Goal: Task Accomplishment & Management: Use online tool/utility

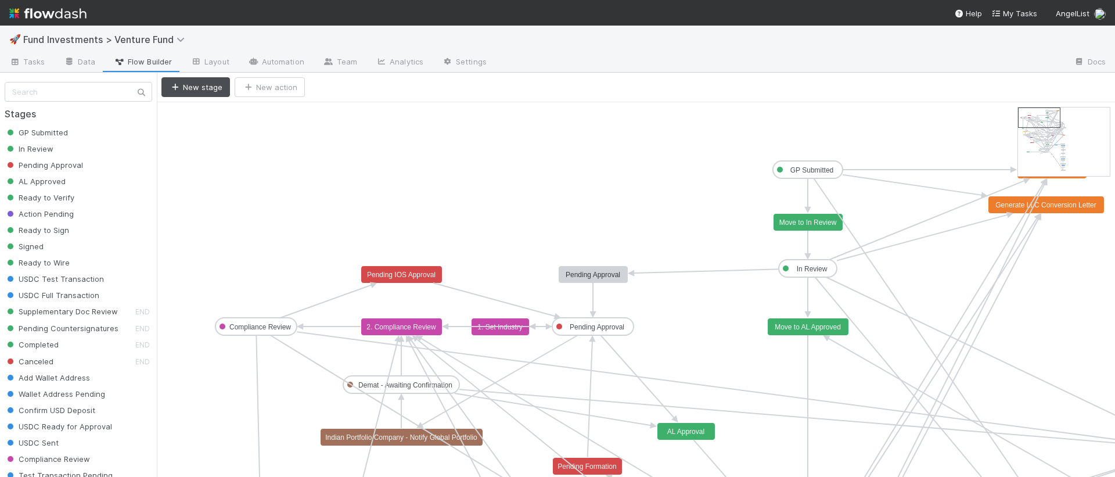
click at [63, 45] on span "Fund Investments > Venture Fund" at bounding box center [111, 40] width 177 height 14
click at [62, 42] on span "Fund Investments > Venture Fund" at bounding box center [106, 40] width 167 height 12
type input "lp"
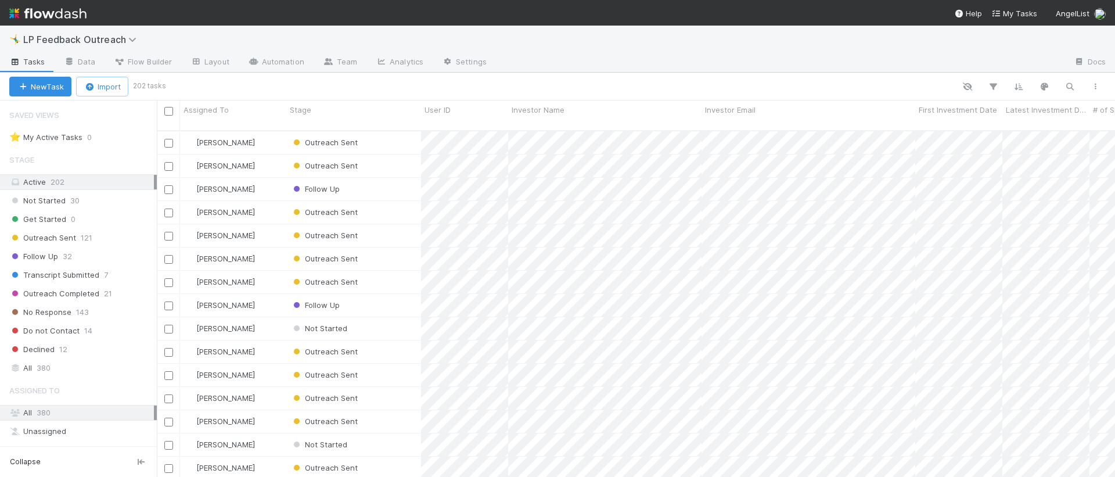
scroll to position [347, 949]
click at [88, 58] on link "Data" at bounding box center [80, 62] width 50 height 19
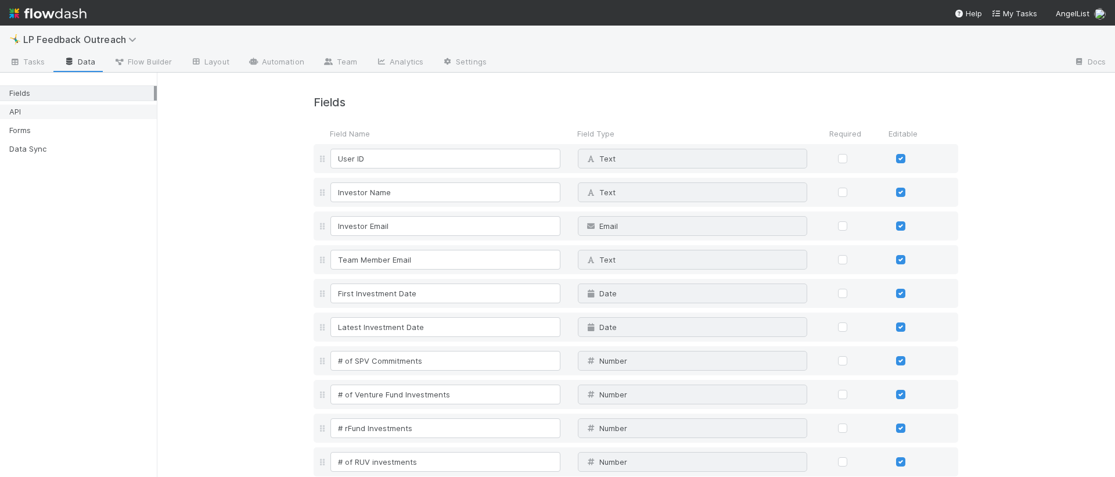
click at [84, 118] on div "API" at bounding box center [81, 112] width 145 height 15
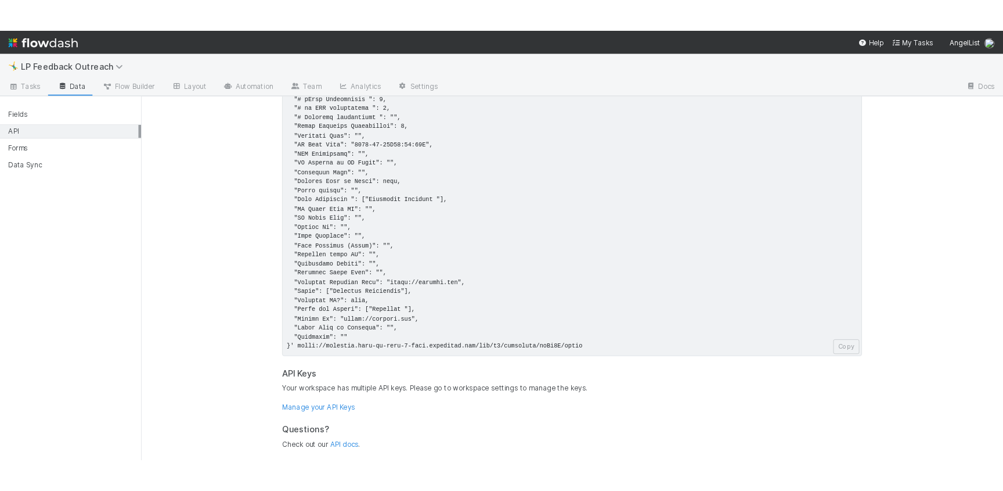
scroll to position [174, 0]
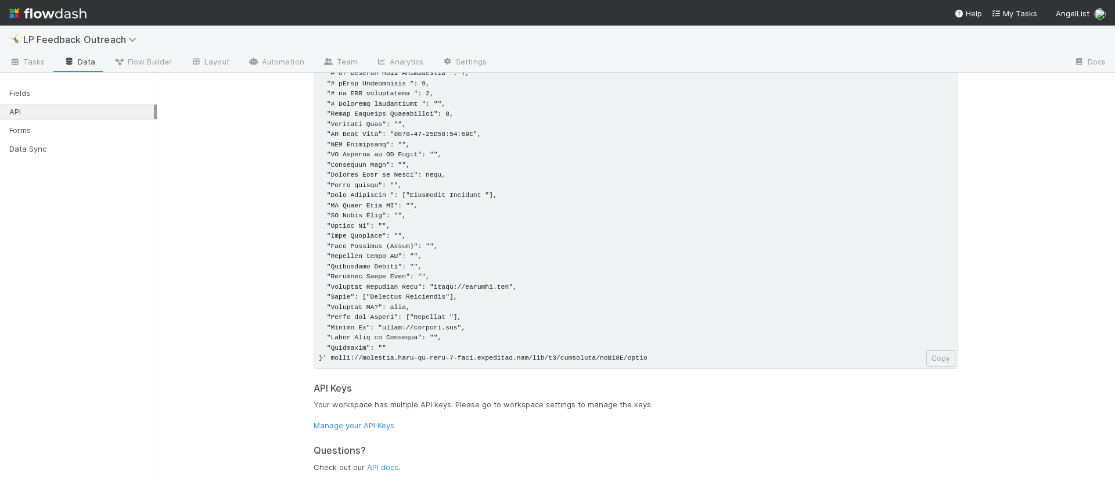
click at [391, 294] on pre at bounding box center [636, 175] width 645 height 387
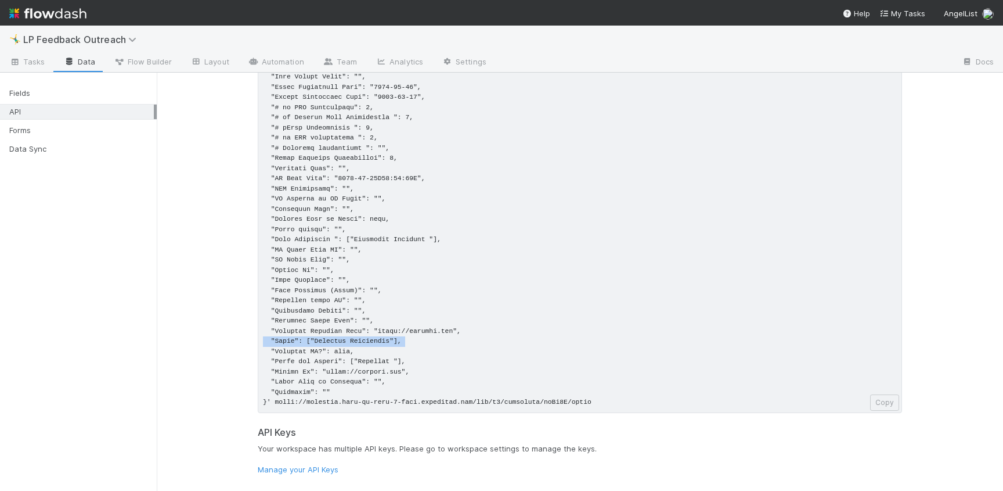
scroll to position [120, 0]
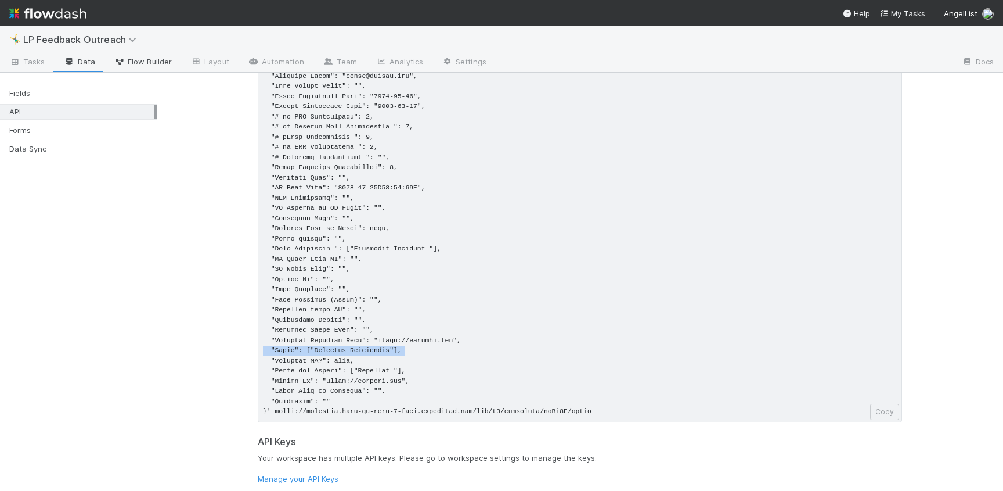
click at [163, 61] on span "Flow Builder" at bounding box center [143, 62] width 58 height 12
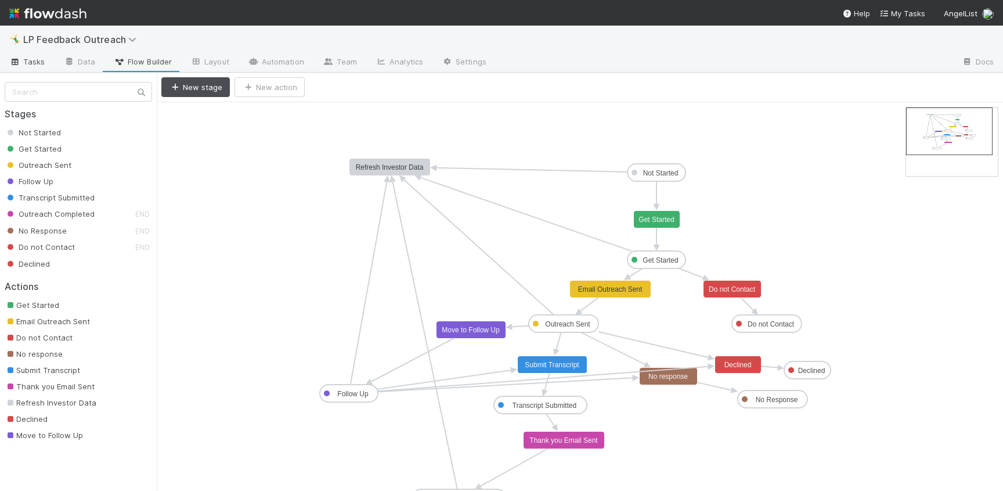
click at [36, 59] on span "Tasks" at bounding box center [27, 62] width 36 height 12
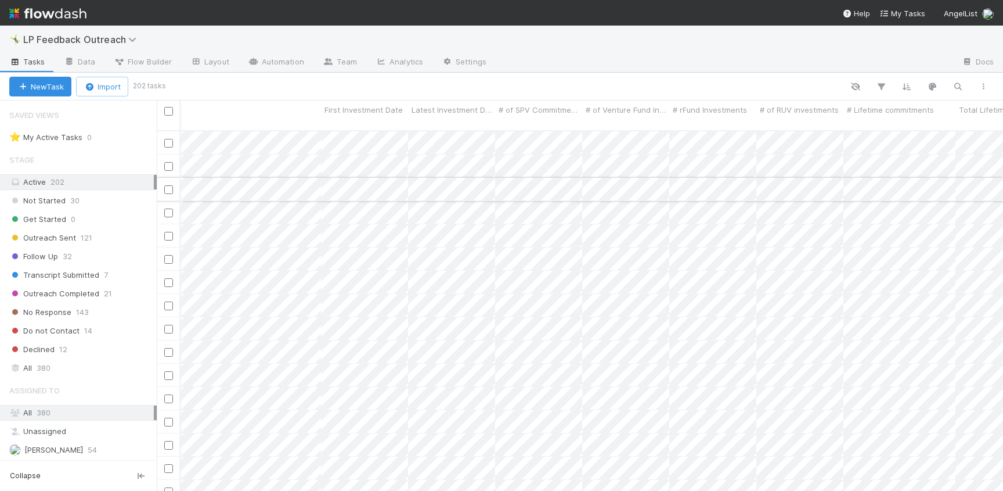
scroll to position [0, 602]
click at [152, 62] on span "Flow Builder" at bounding box center [143, 62] width 58 height 12
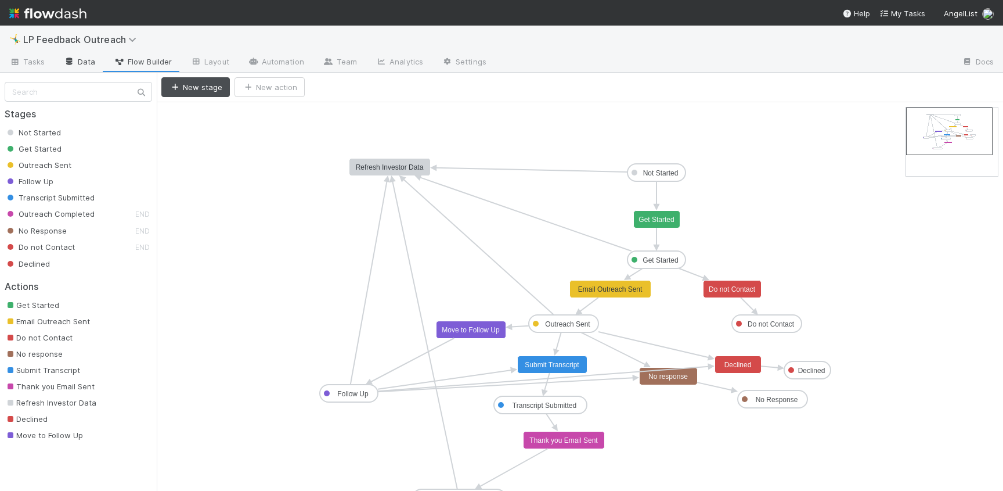
click at [82, 60] on link "Data" at bounding box center [80, 62] width 50 height 19
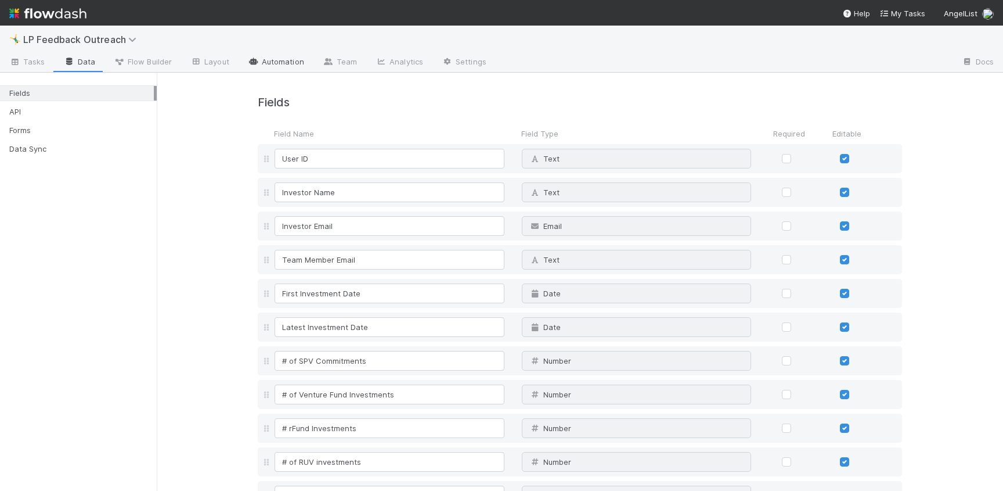
click at [277, 64] on link "Automation" at bounding box center [276, 62] width 75 height 19
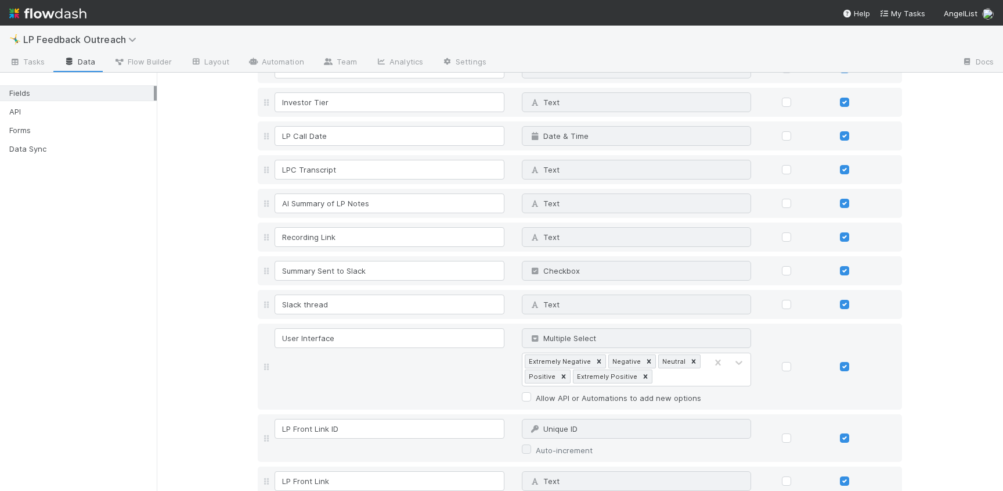
scroll to position [541, 0]
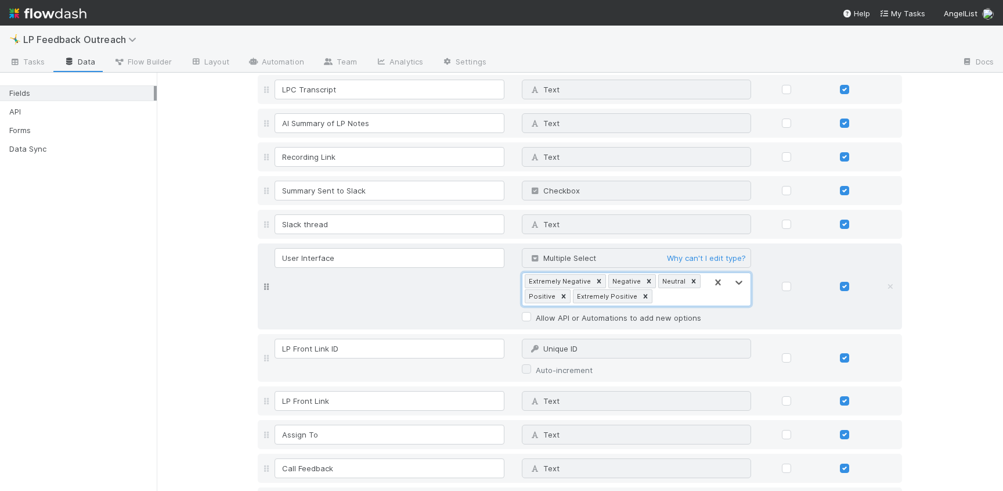
drag, startPoint x: 678, startPoint y: 293, endPoint x: 517, endPoint y: 282, distance: 161.8
click at [517, 282] on div "Multiple Select Why can't I edit type? 0 results available. Use Up and Down to …" at bounding box center [636, 286] width 247 height 77
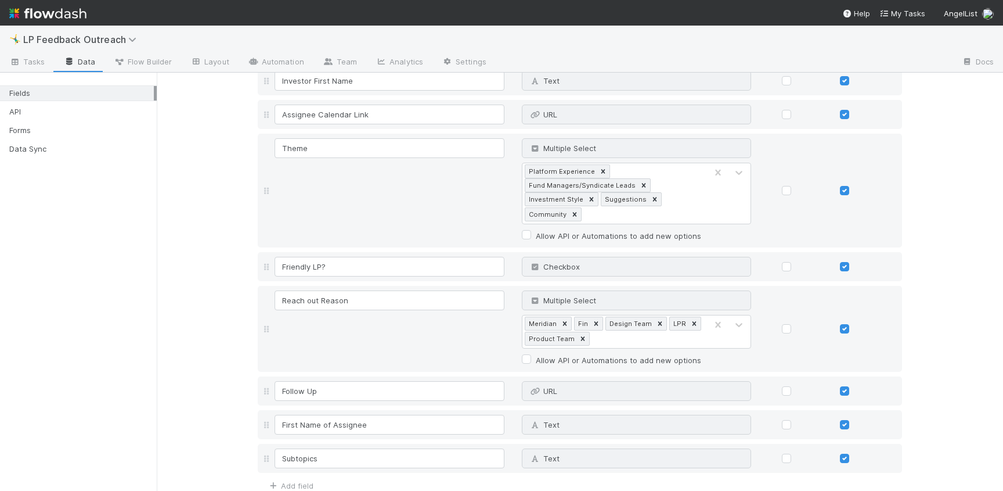
scroll to position [1065, 0]
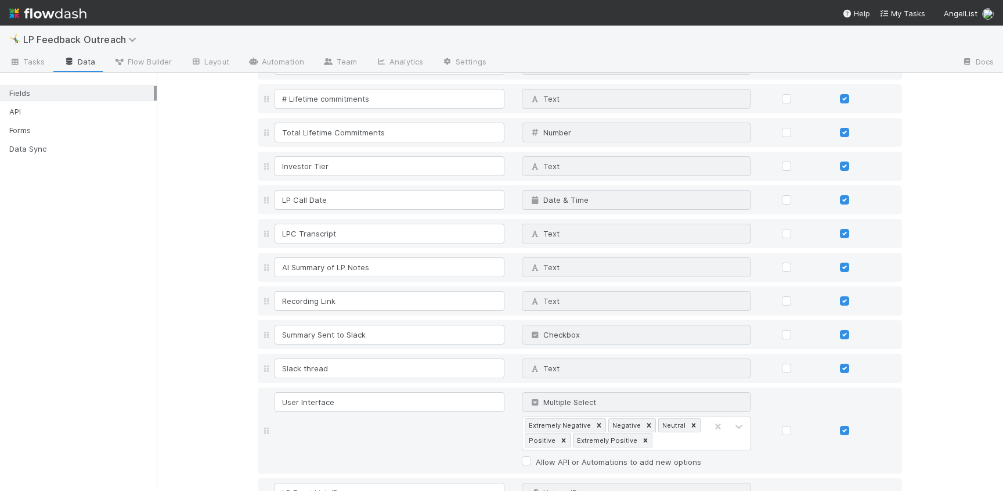
scroll to position [1104, 0]
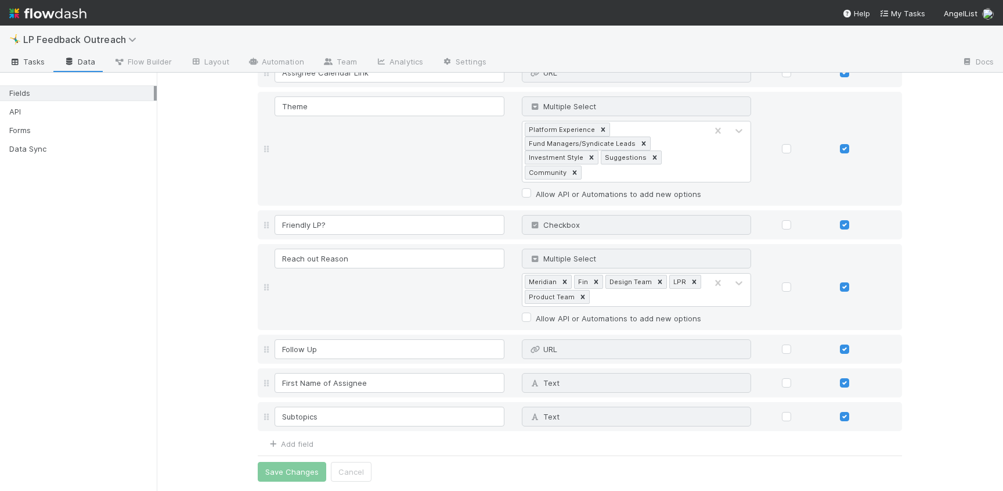
click at [38, 56] on span "Tasks" at bounding box center [27, 62] width 36 height 12
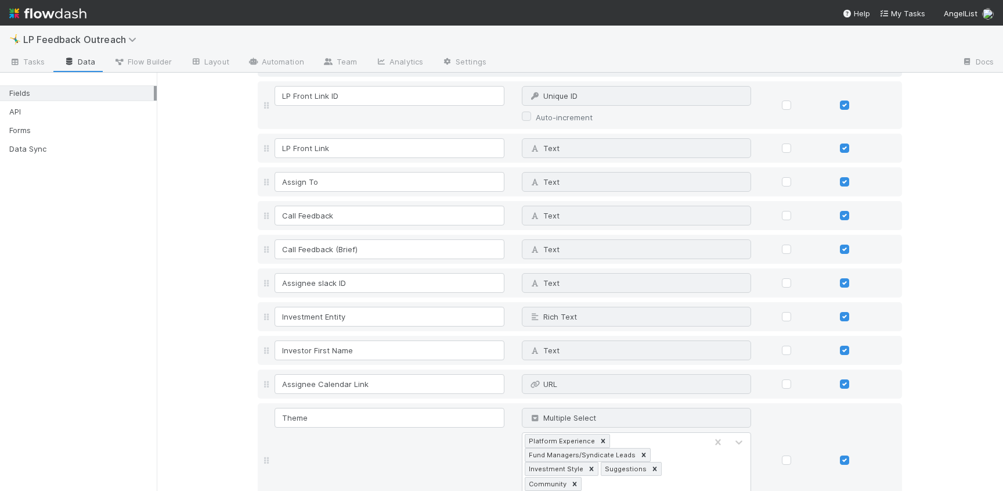
scroll to position [281, 0]
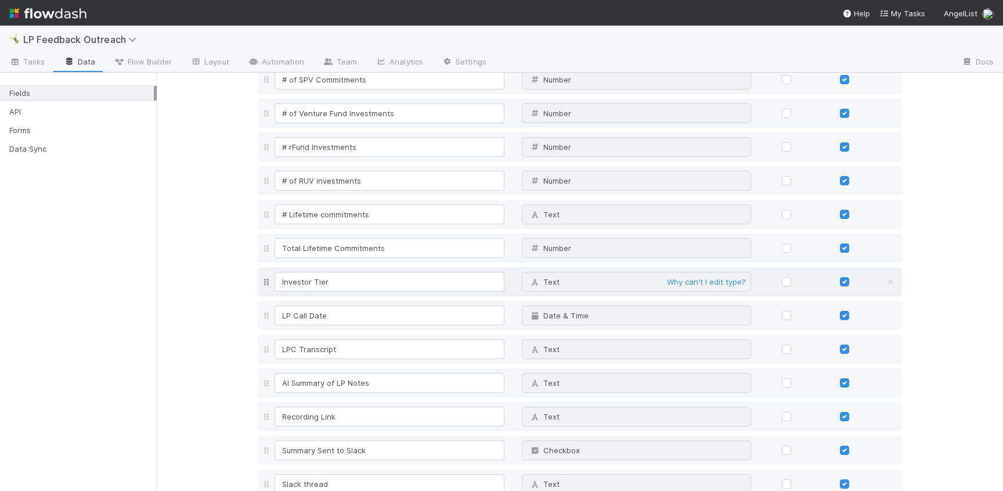
click at [573, 280] on div "Text Why can't I edit type?" at bounding box center [637, 282] width 230 height 20
click at [690, 281] on link "Why can't I edit type?" at bounding box center [706, 281] width 79 height 9
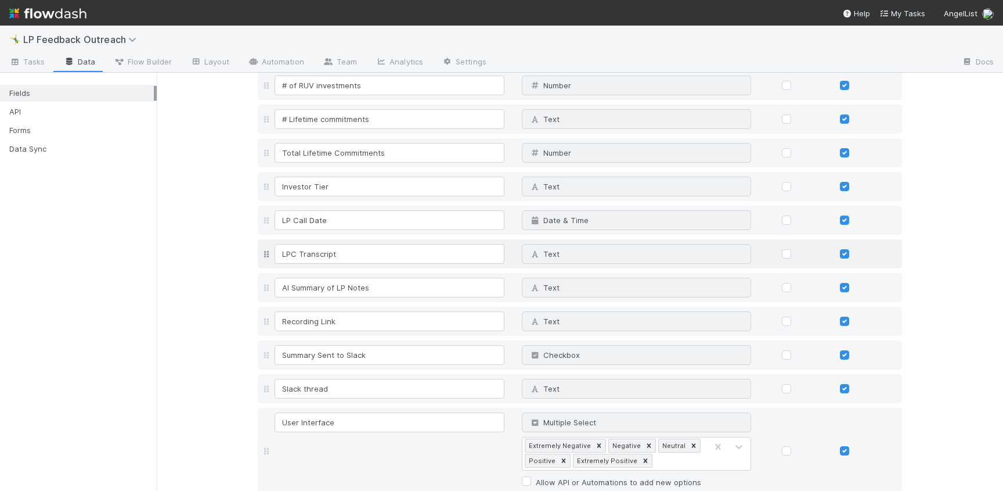
scroll to position [377, 0]
click at [353, 251] on input "LPC Transcript" at bounding box center [390, 253] width 230 height 20
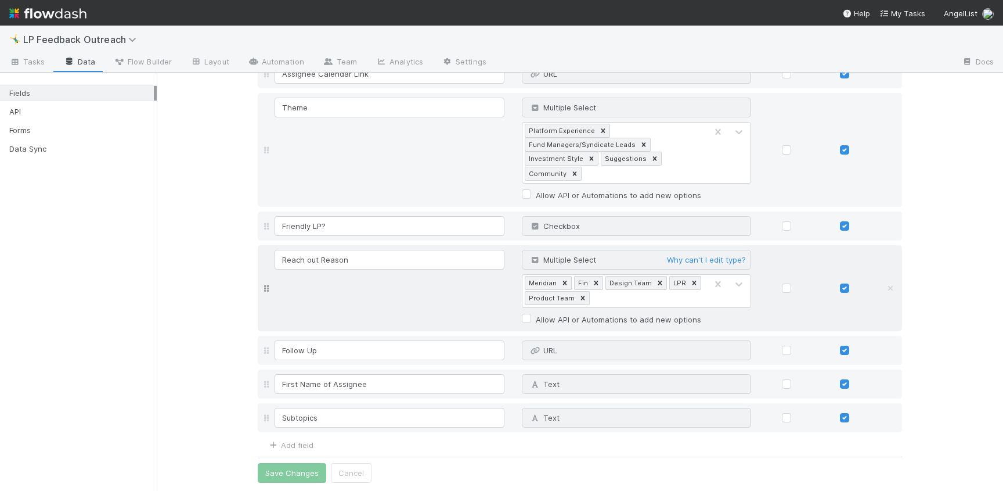
scroll to position [1104, 0]
click at [261, 62] on link "Automation" at bounding box center [276, 62] width 75 height 19
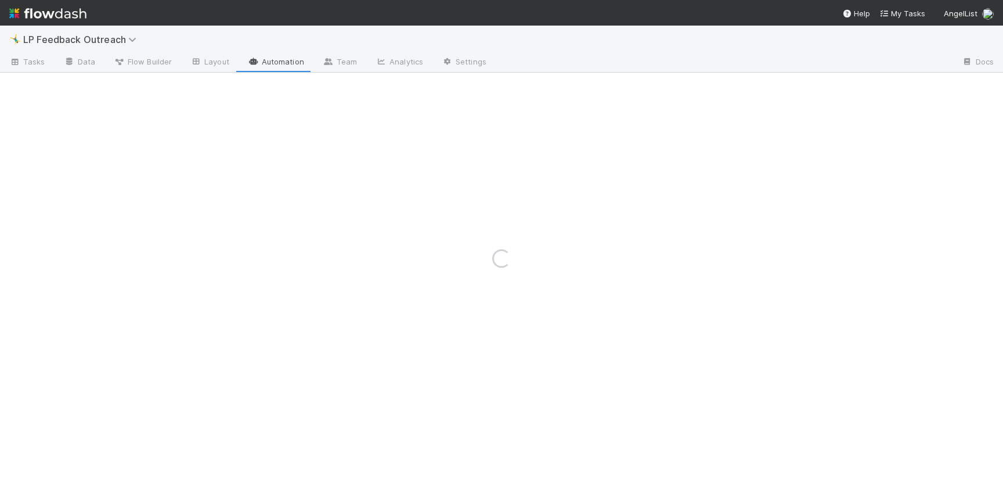
click at [113, 61] on div "Loading..." at bounding box center [501, 258] width 1003 height 465
click at [135, 62] on div "Loading..." at bounding box center [501, 258] width 1003 height 465
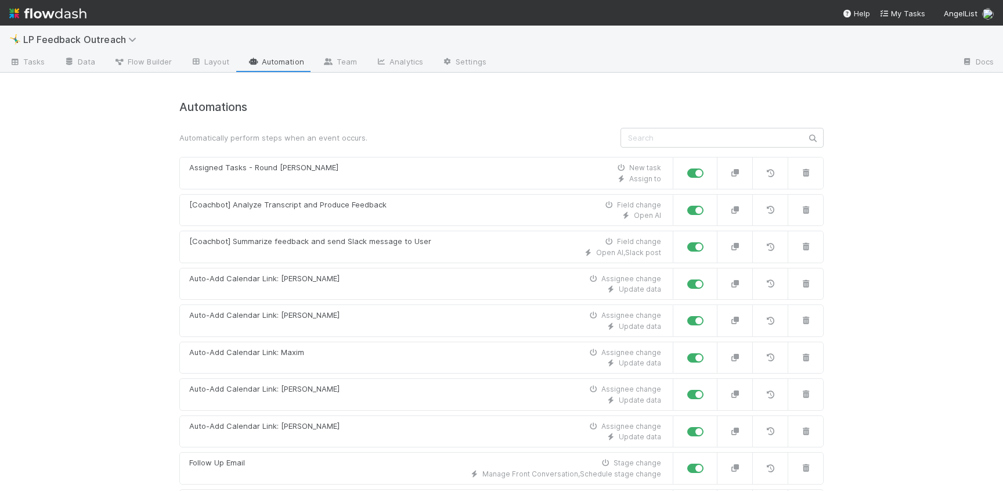
click at [135, 62] on span "Flow Builder" at bounding box center [143, 62] width 58 height 12
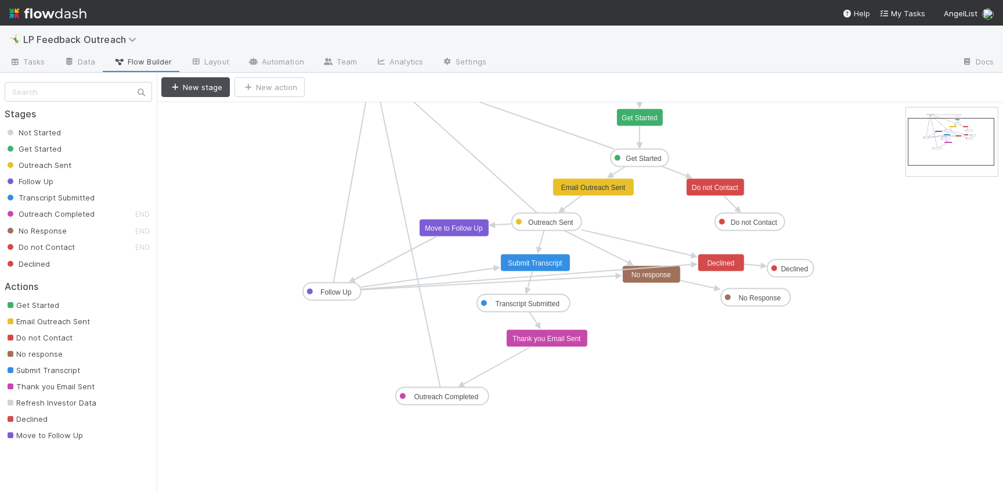
drag, startPoint x: 950, startPoint y: 143, endPoint x: 952, endPoint y: 153, distance: 10.6
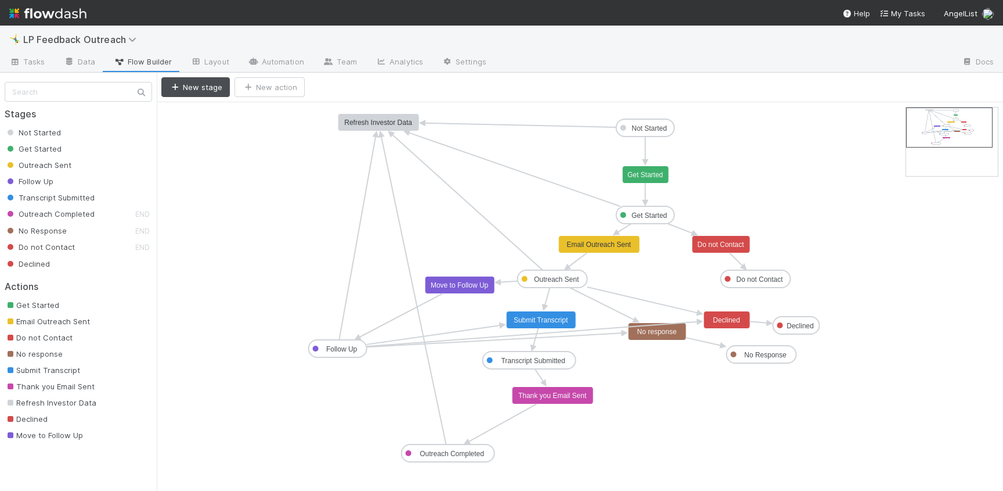
click at [365, 116] on rect at bounding box center [378, 122] width 81 height 17
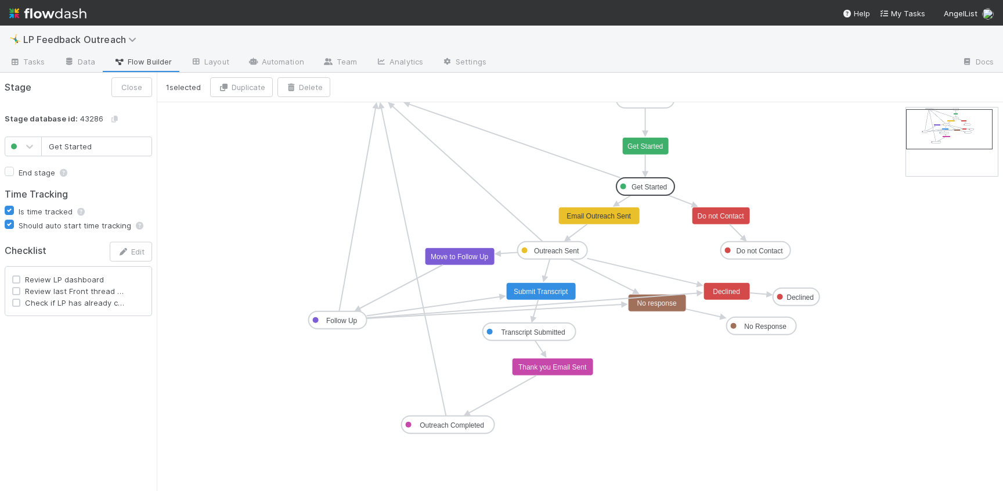
click at [628, 191] on rect at bounding box center [646, 186] width 58 height 17
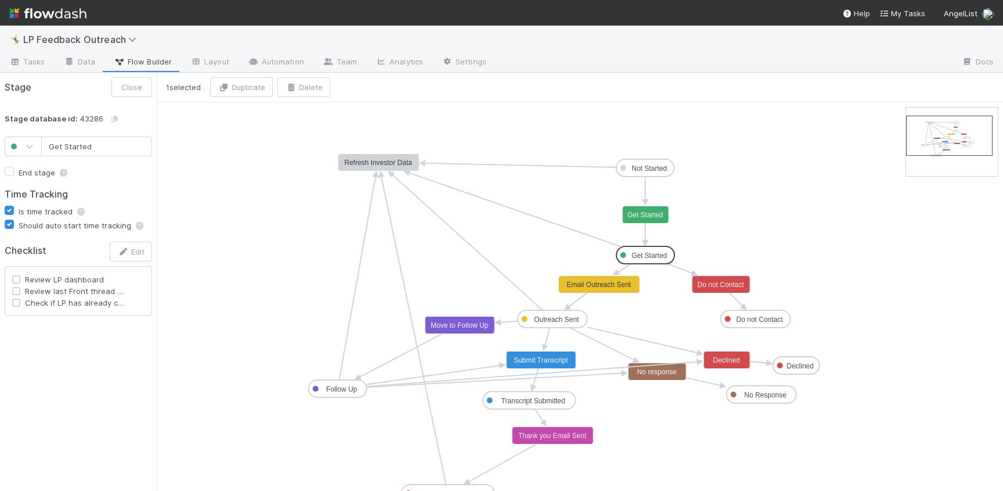
drag, startPoint x: 944, startPoint y: 133, endPoint x: 944, endPoint y: 141, distance: 7.5
click at [527, 357] on text "Submit Transcript" at bounding box center [541, 360] width 55 height 8
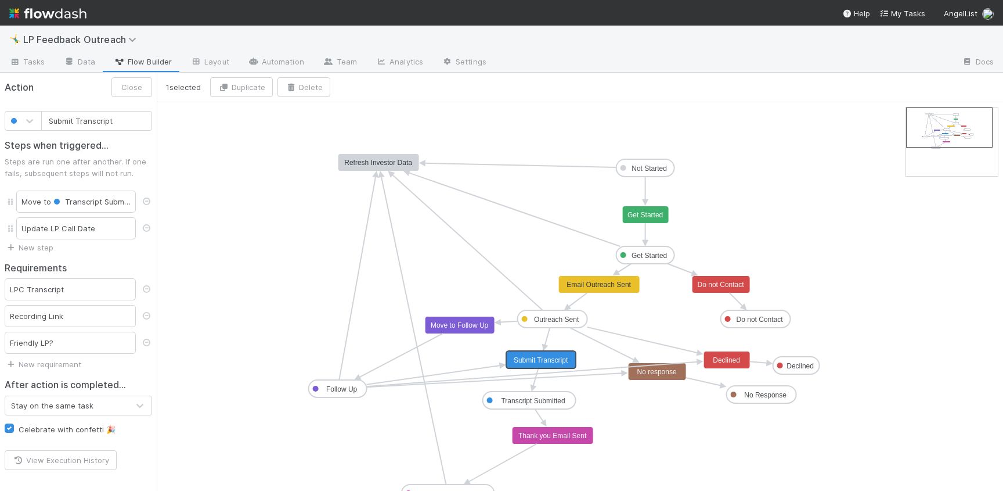
click at [523, 401] on text "Transcript Submitted" at bounding box center [533, 401] width 64 height 8
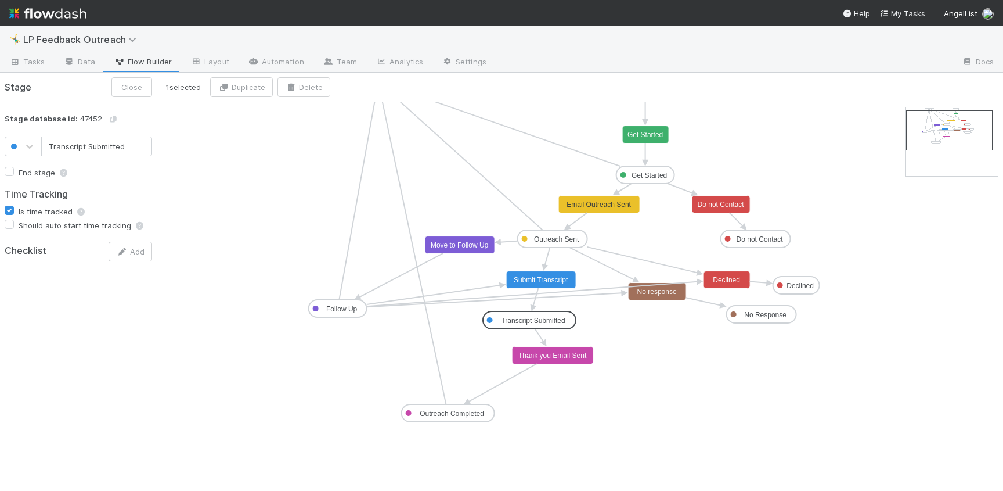
click at [534, 356] on text "Thank you Email Sent" at bounding box center [553, 355] width 69 height 8
click at [435, 417] on rect at bounding box center [448, 412] width 93 height 17
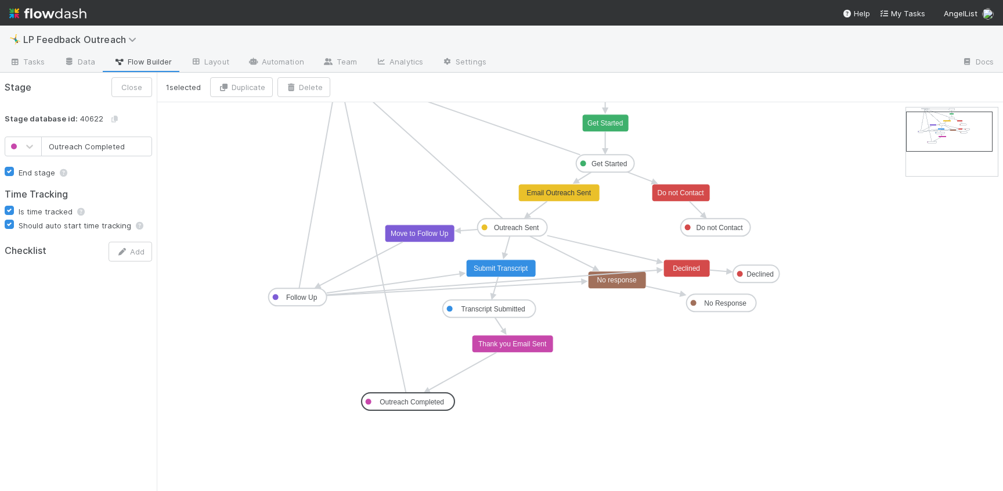
click at [503, 343] on text "Thank you Email Sent" at bounding box center [512, 344] width 69 height 8
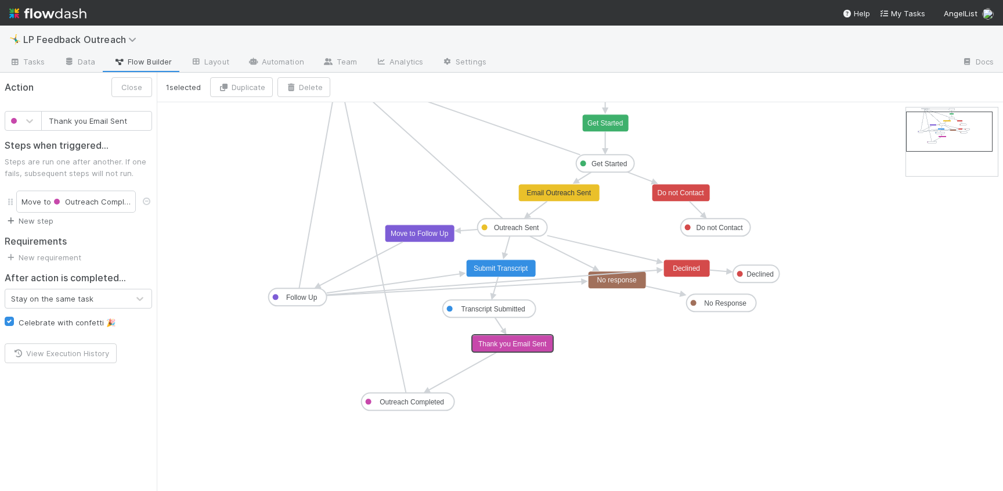
click at [49, 217] on link "New step" at bounding box center [29, 220] width 49 height 9
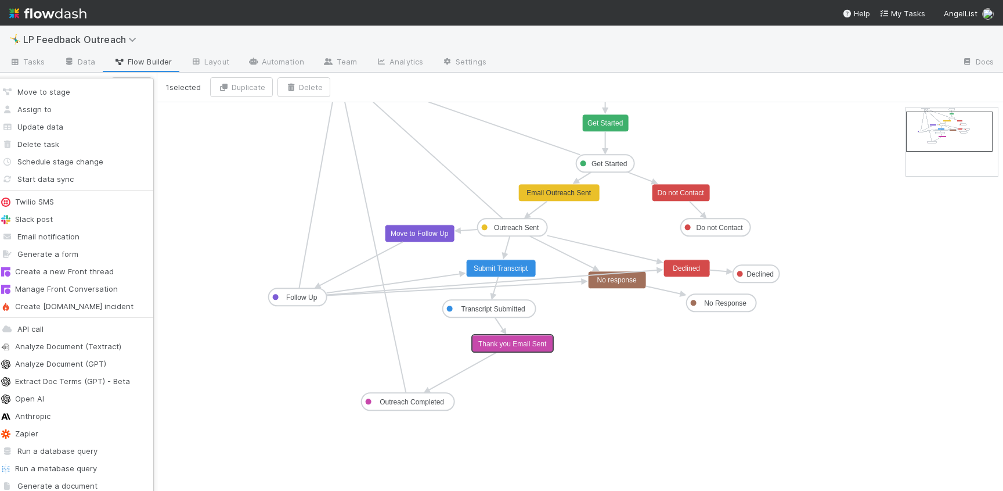
click at [532, 340] on div "Move to stage Assign to Update data Delete task Schedule stage change Start dat…" at bounding box center [501, 245] width 1003 height 491
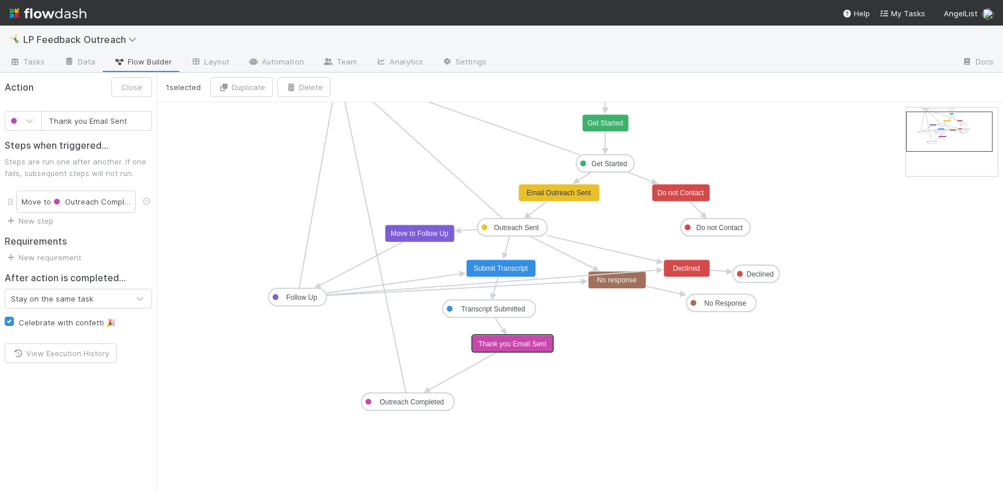
click at [532, 340] on text "Thank you Email Sent" at bounding box center [512, 344] width 69 height 8
click at [44, 224] on link "New step" at bounding box center [29, 220] width 49 height 9
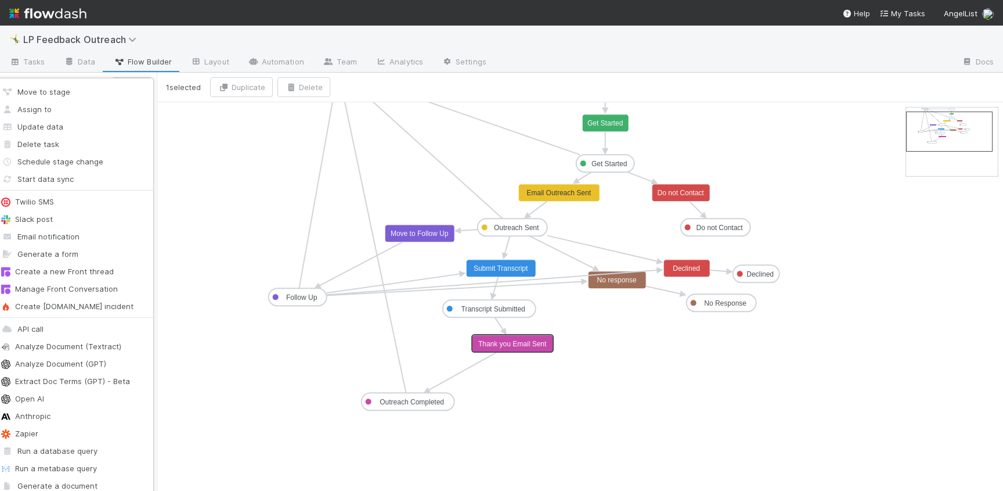
click at [272, 320] on div "Move to stage Assign to Update data Delete task Schedule stage change Start dat…" at bounding box center [501, 245] width 1003 height 491
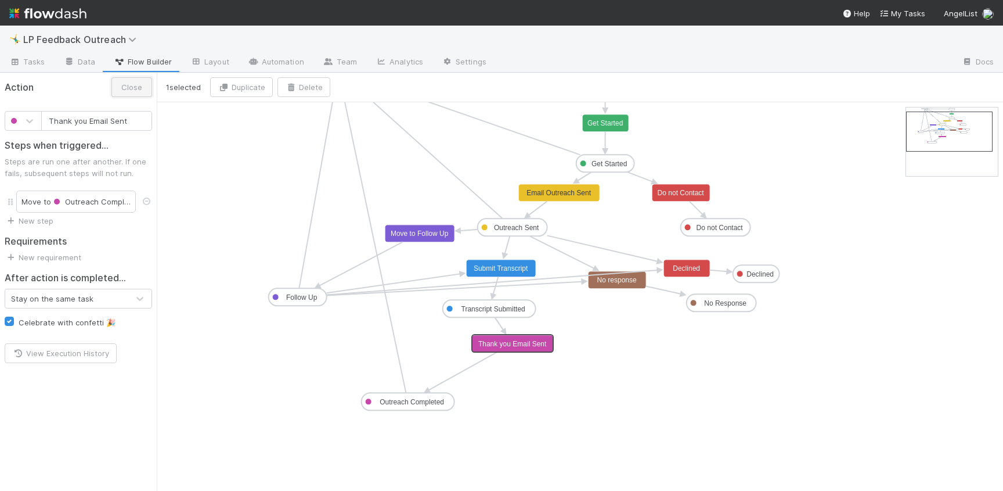
click at [145, 84] on button "Close" at bounding box center [131, 87] width 41 height 20
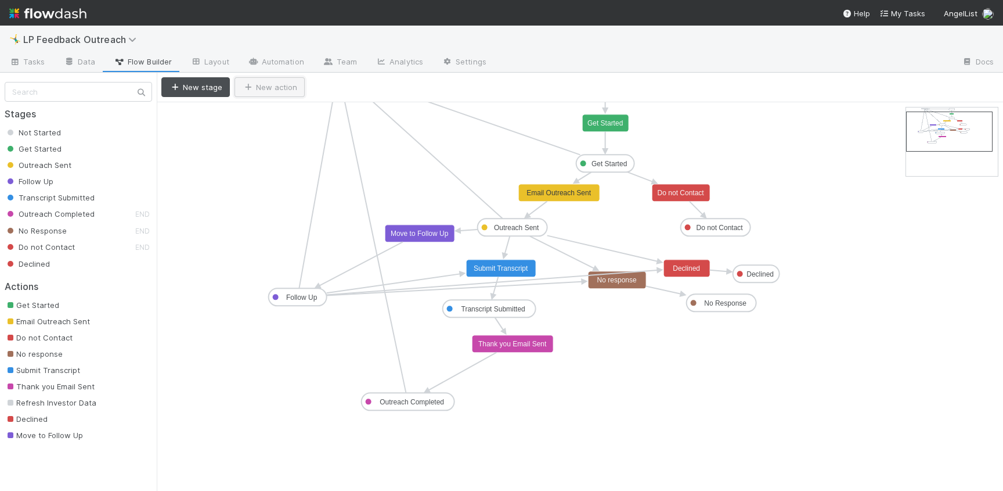
click at [283, 91] on button "New action" at bounding box center [270, 87] width 70 height 20
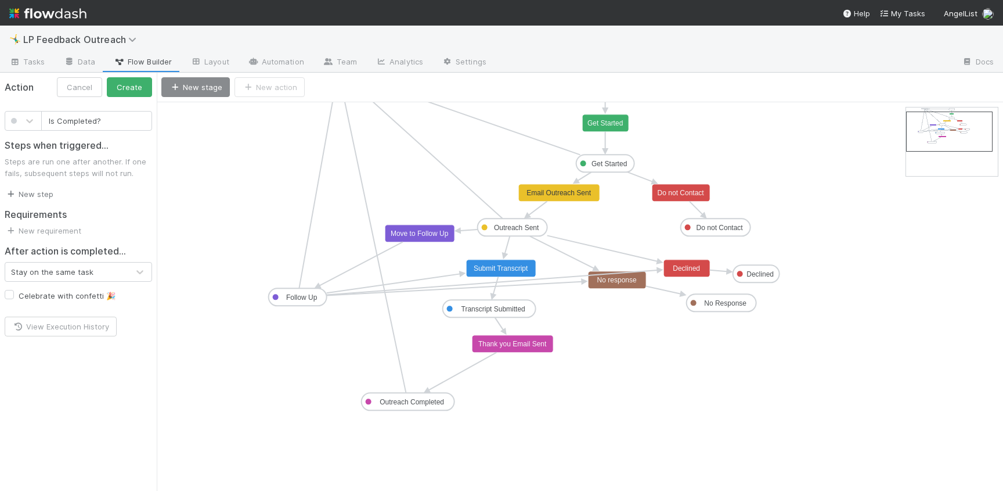
type input "Is Completed?"
click at [42, 191] on link "New step" at bounding box center [29, 193] width 49 height 9
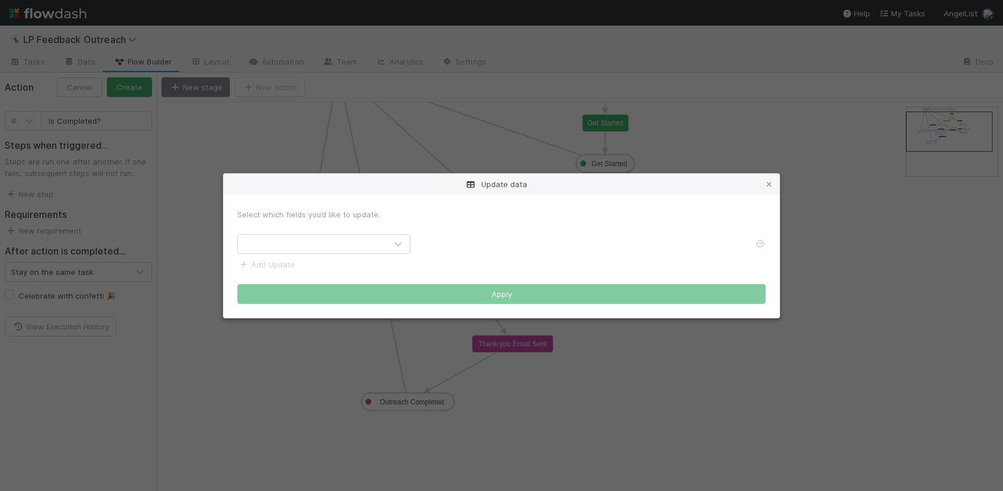
click at [267, 242] on div at bounding box center [312, 244] width 149 height 19
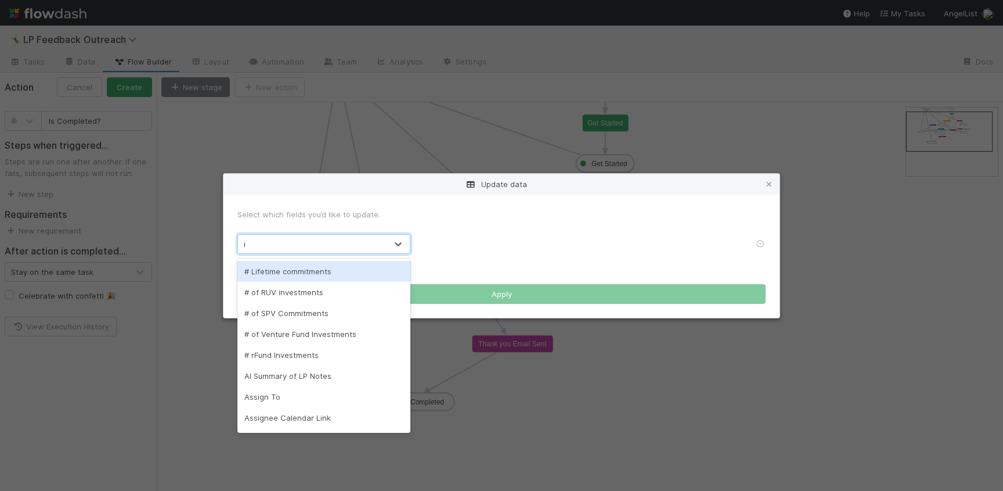
type input "is"
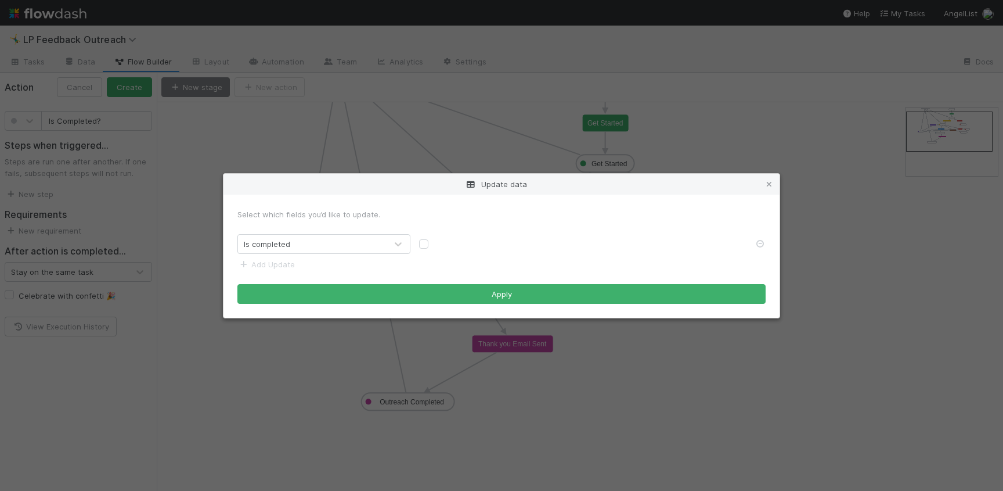
click at [433, 238] on label at bounding box center [433, 238] width 0 height 0
click at [424, 245] on input "checkbox" at bounding box center [423, 243] width 9 height 10
checkbox input "true"
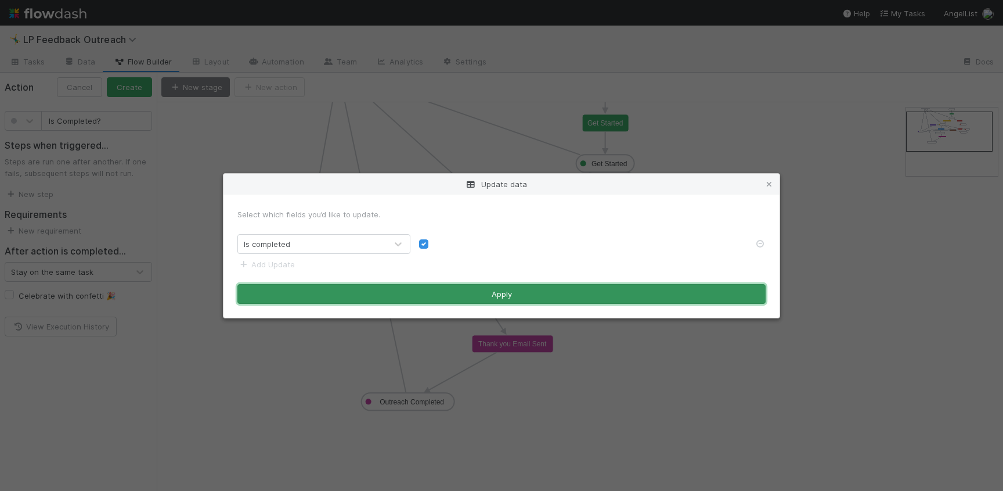
click at [446, 296] on button "Apply" at bounding box center [501, 294] width 528 height 20
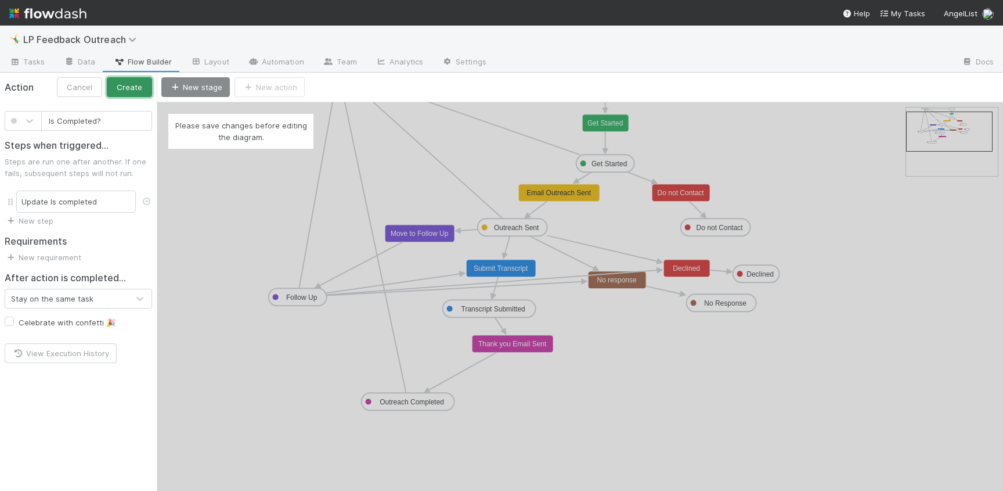
drag, startPoint x: 126, startPoint y: 90, endPoint x: 230, endPoint y: 116, distance: 107.0
click at [231, 116] on div "New stage New action Not Started Get Started Outreach Sent Follow Up Transcript…" at bounding box center [501, 282] width 1003 height 418
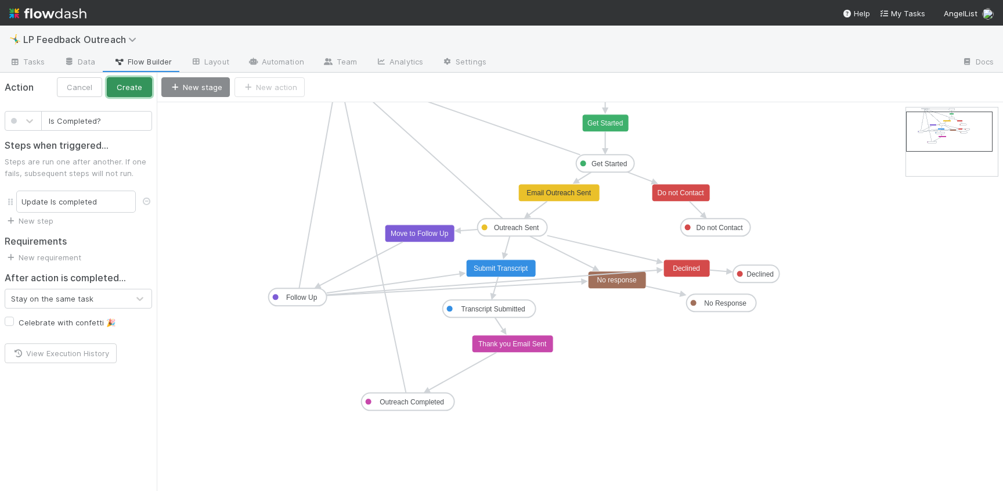
click at [131, 87] on button "Create" at bounding box center [129, 87] width 45 height 20
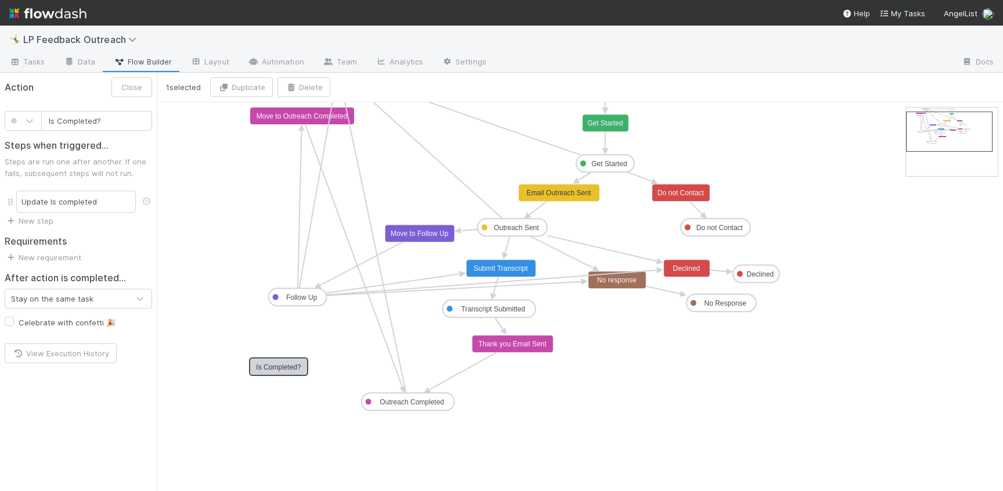
drag, startPoint x: 284, startPoint y: 143, endPoint x: 298, endPoint y: 373, distance: 229.8
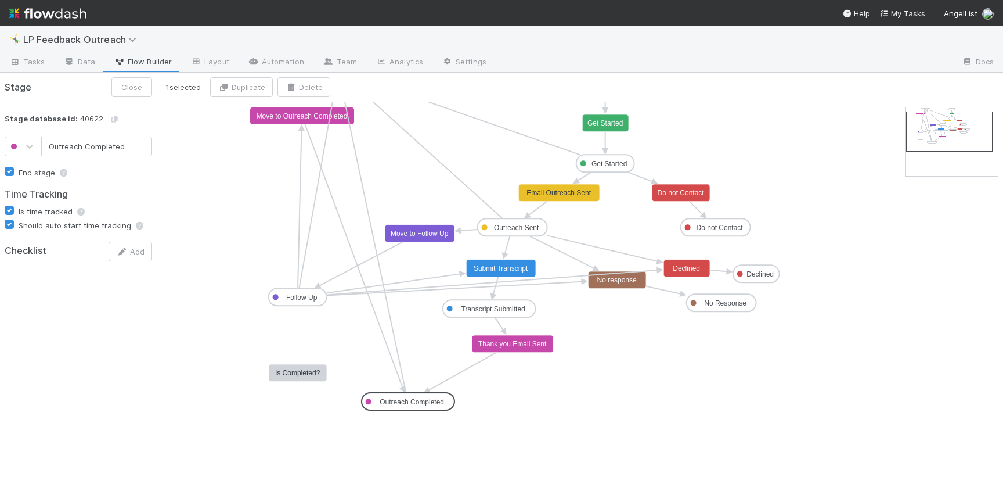
click at [387, 401] on text "Outreach Completed" at bounding box center [412, 402] width 64 height 8
drag, startPoint x: 406, startPoint y: 411, endPoint x: 305, endPoint y: 380, distance: 105.6
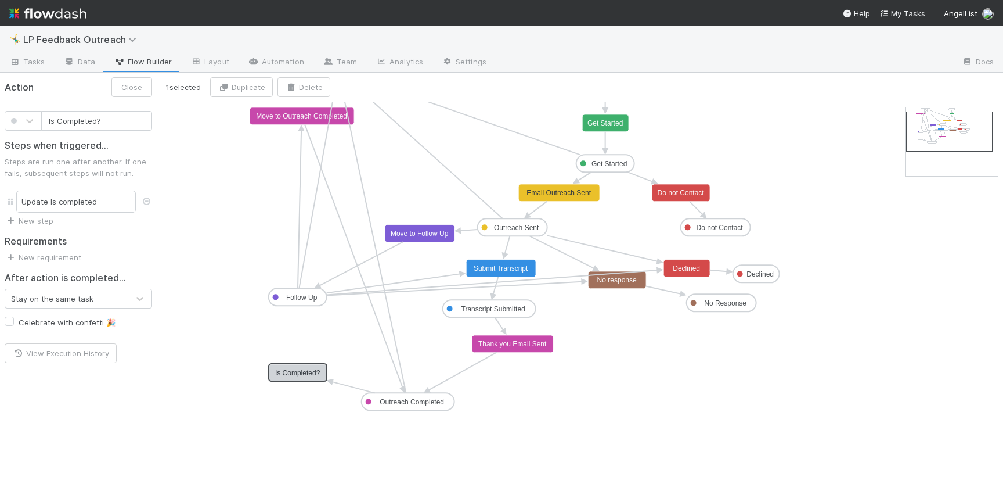
drag, startPoint x: 307, startPoint y: 371, endPoint x: 297, endPoint y: 356, distance: 17.7
drag, startPoint x: 305, startPoint y: 370, endPoint x: 292, endPoint y: 395, distance: 28.8
click at [132, 84] on button "Close" at bounding box center [131, 87] width 41 height 20
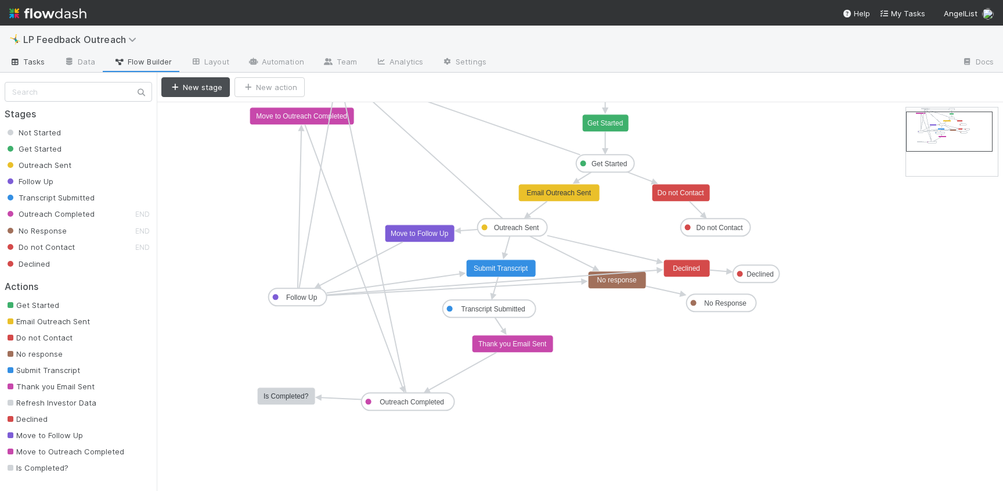
click at [51, 61] on link "Tasks" at bounding box center [27, 62] width 55 height 19
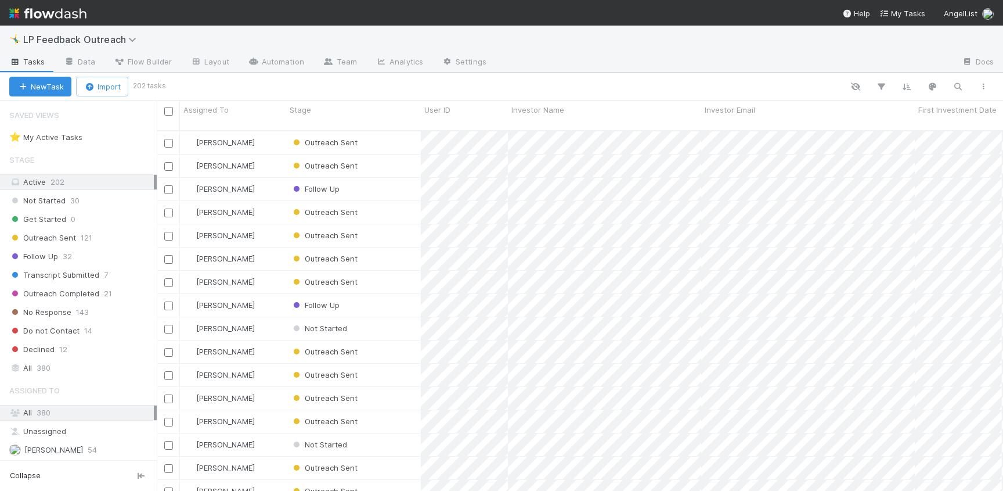
scroll to position [361, 838]
click at [87, 297] on span "Outreach Completed" at bounding box center [54, 293] width 90 height 15
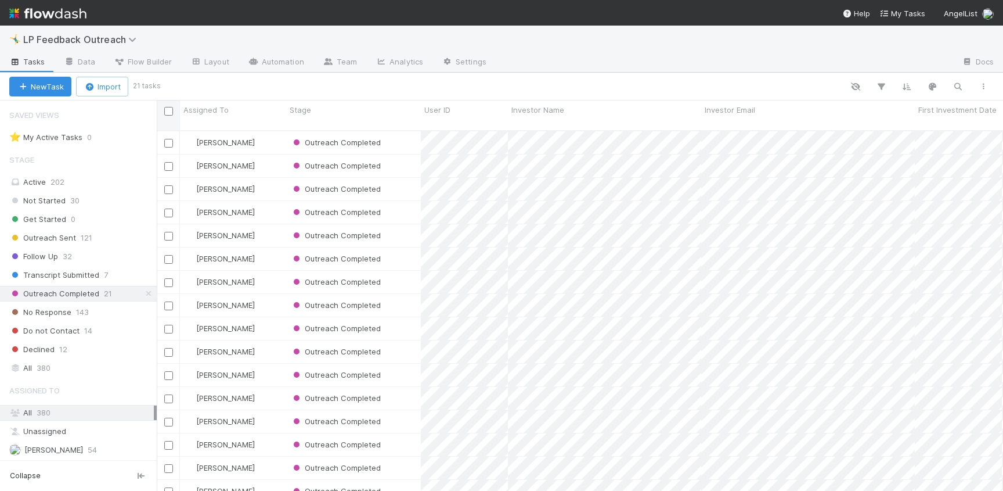
scroll to position [361, 838]
click at [170, 113] on input "checkbox" at bounding box center [168, 111] width 9 height 9
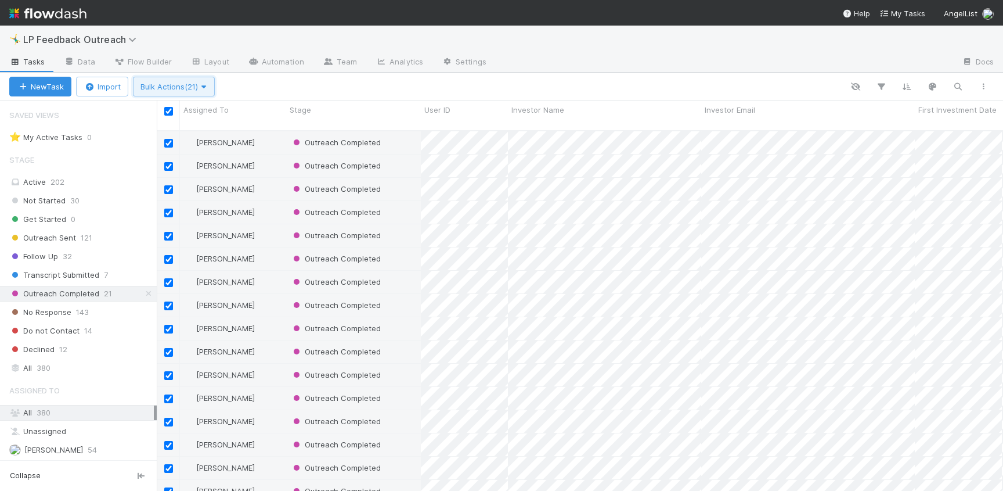
click at [195, 87] on span "Bulk Actions (21)" at bounding box center [174, 86] width 67 height 9
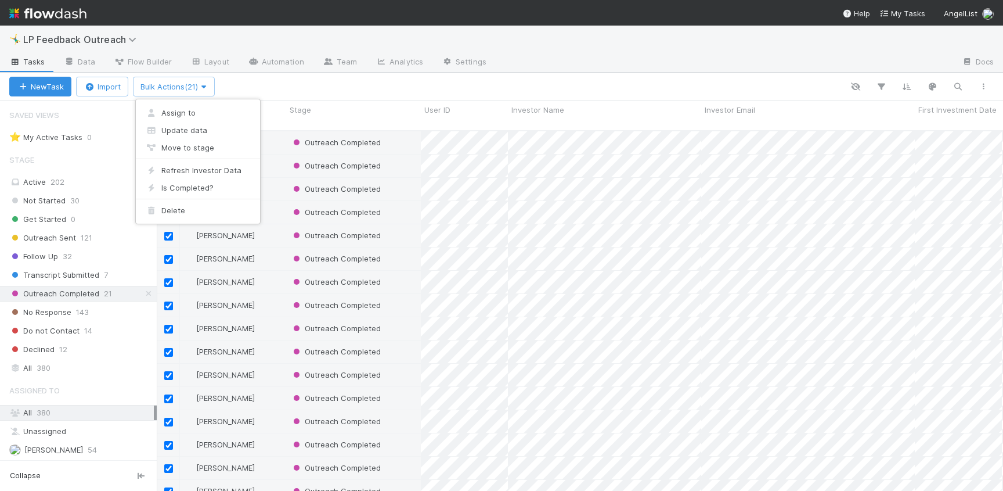
click at [195, 87] on div "Assign to Update data Move to stage Refresh Investor Data Is Completed? Delete" at bounding box center [501, 245] width 1003 height 491
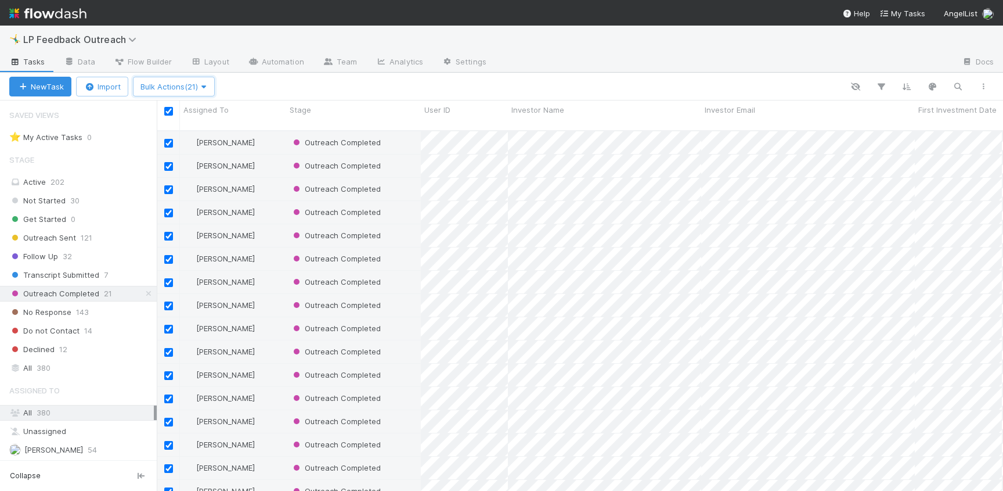
click at [195, 87] on span "Bulk Actions (21)" at bounding box center [174, 86] width 67 height 9
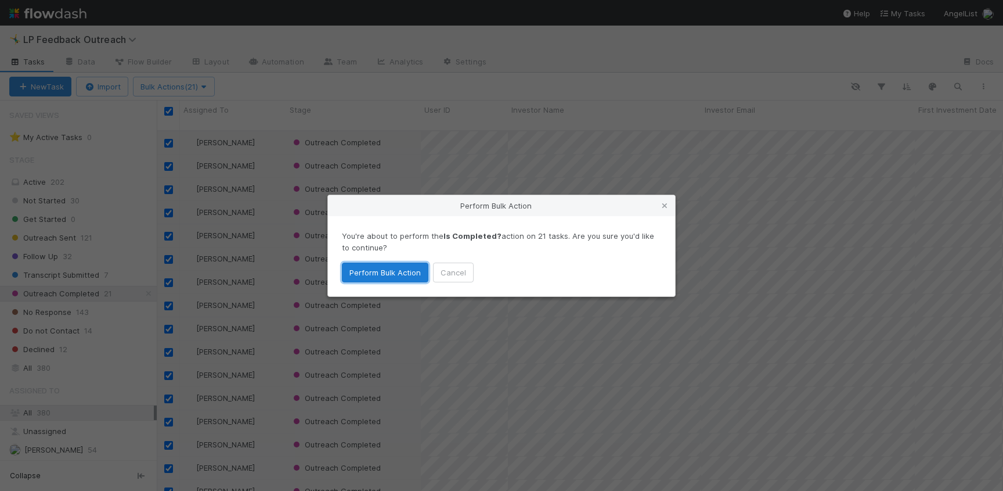
click at [373, 276] on button "Perform Bulk Action" at bounding box center [385, 272] width 87 height 20
checkbox input "false"
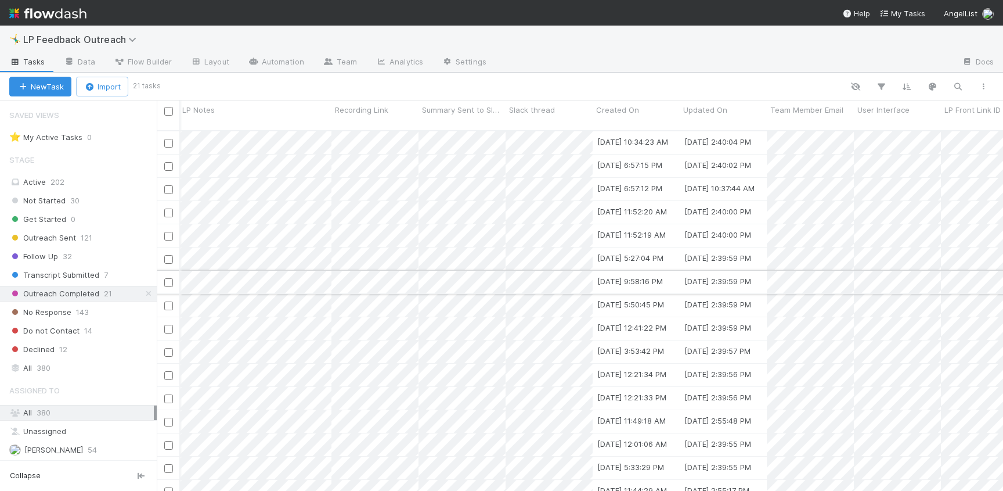
scroll to position [0, 0]
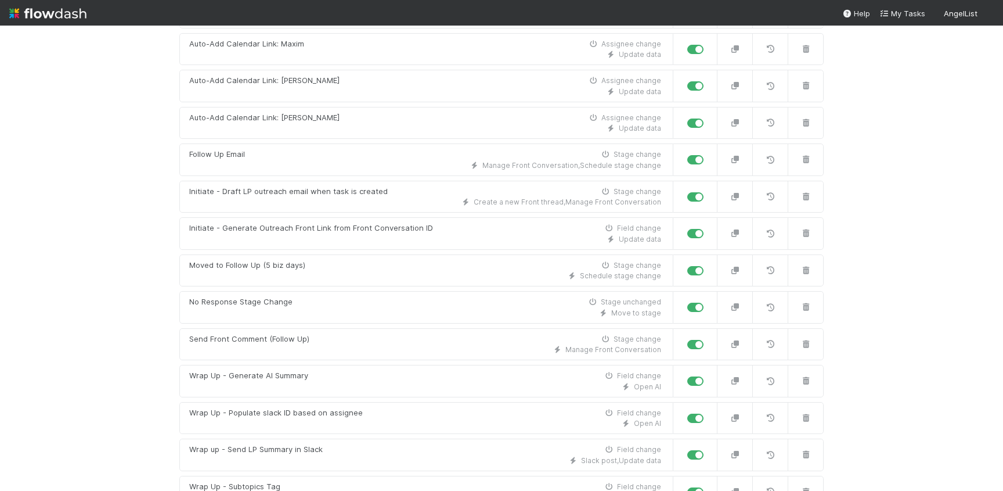
scroll to position [388, 0]
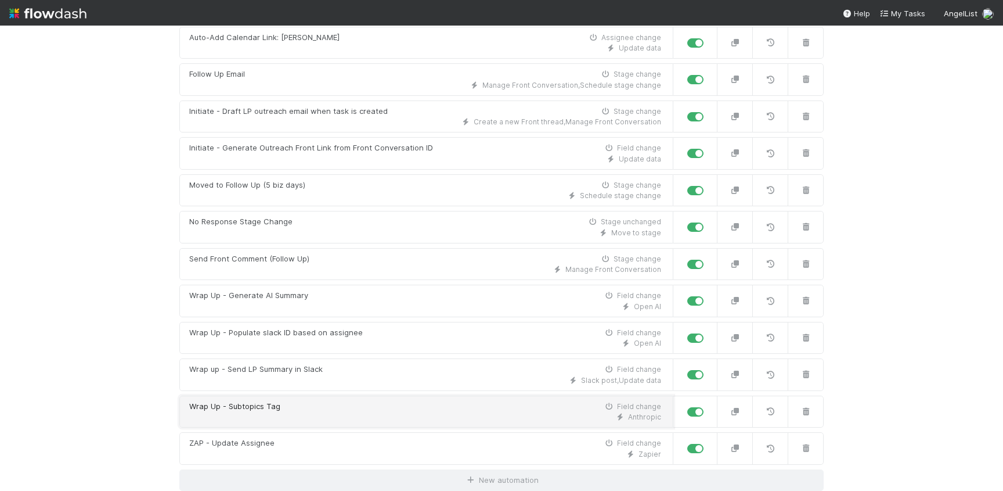
click at [445, 415] on div "Anthropic" at bounding box center [425, 417] width 472 height 10
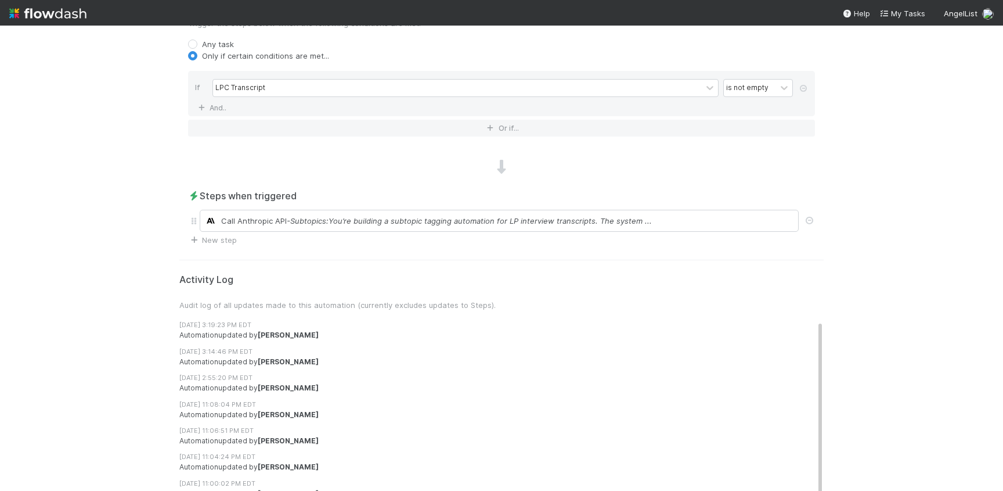
scroll to position [495, 0]
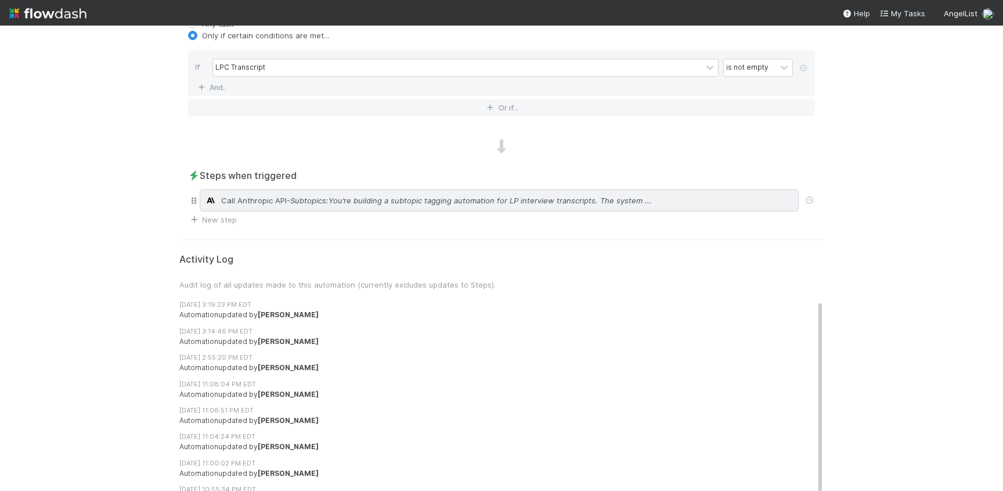
click at [480, 201] on span "- Subtopics:You’re building a subtopic tagging automation for LP interview tran…" at bounding box center [469, 201] width 365 height 12
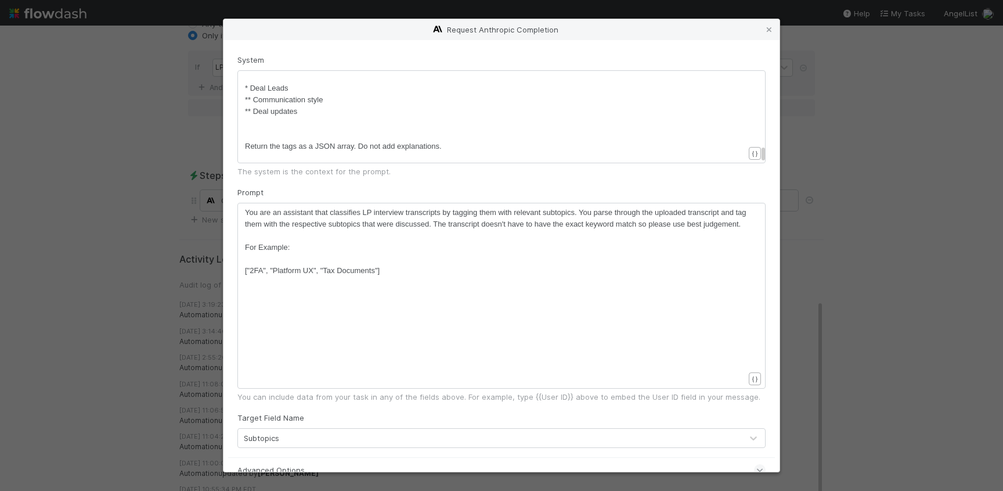
scroll to position [3, 0]
click at [423, 129] on pre "​" at bounding box center [499, 135] width 508 height 12
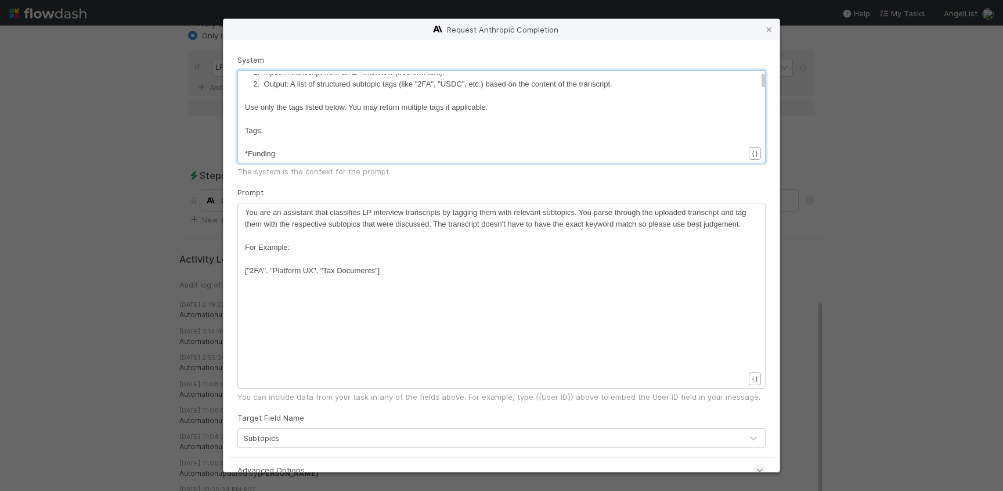
scroll to position [14, 0]
click at [327, 141] on pre "Tags:" at bounding box center [499, 136] width 508 height 12
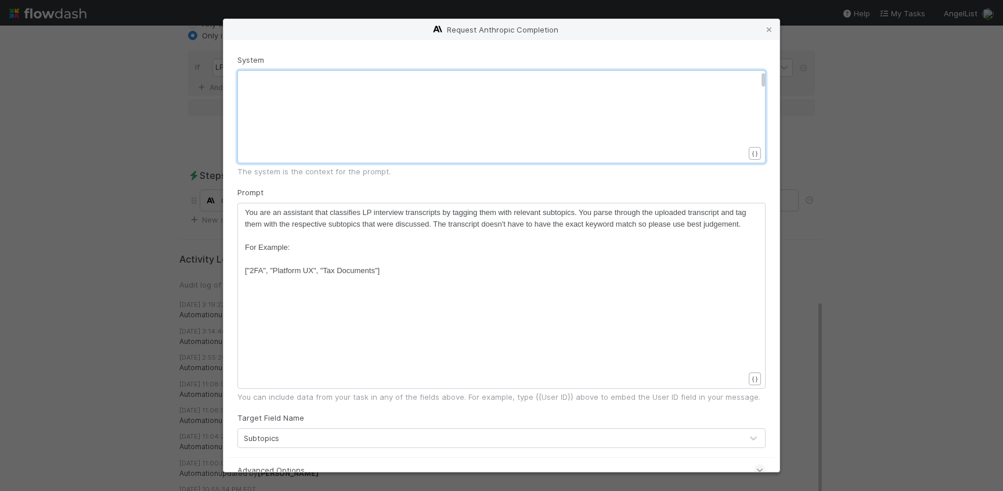
scroll to position [624, 0]
type textarea "*Funding ** Capital Call ** Crypto ** Distributions ** Funding Issues ** Wire c…"
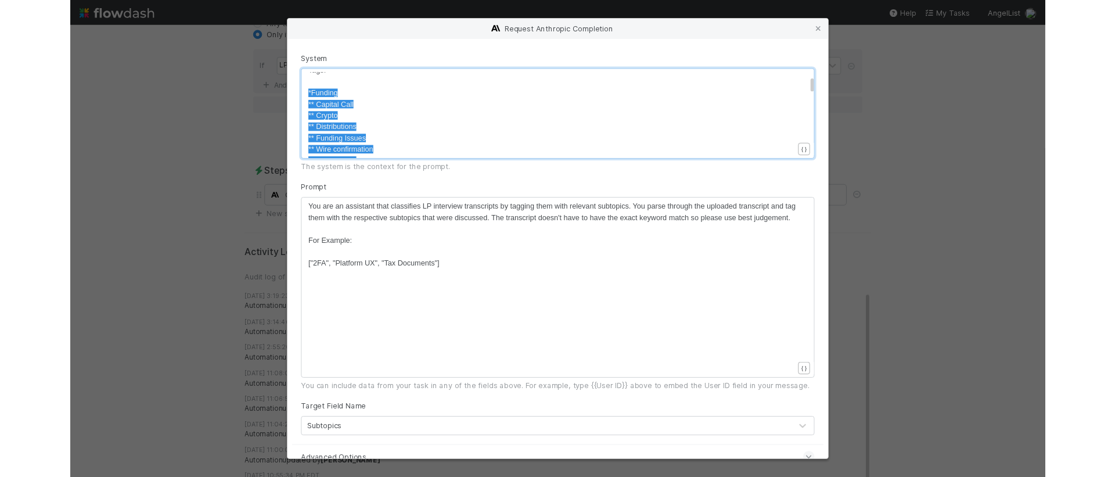
scroll to position [0, 0]
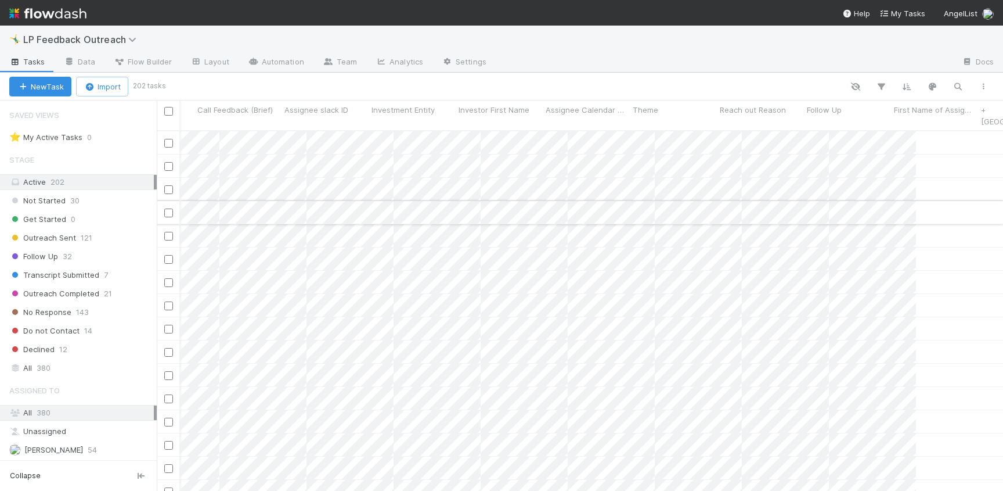
scroll to position [0, 3218]
click at [959, 83] on icon "button" at bounding box center [958, 86] width 12 height 10
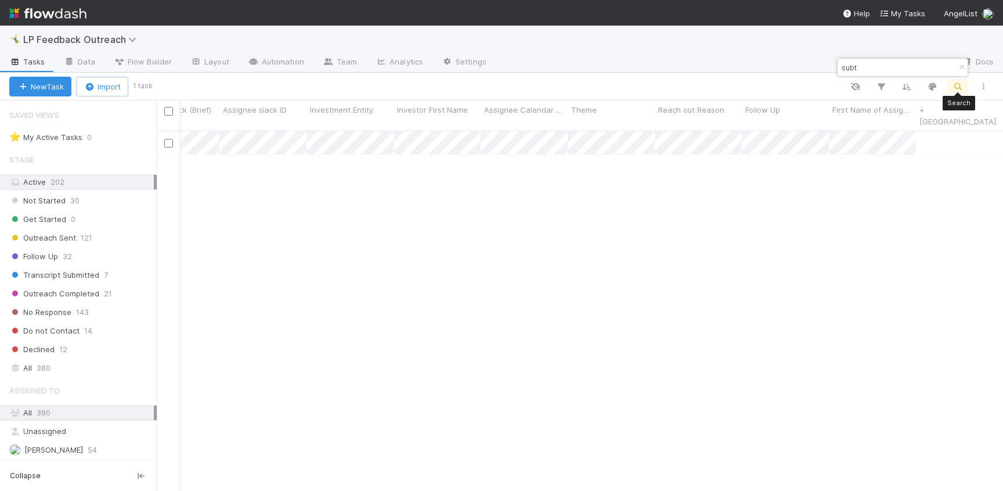
scroll to position [361, 838]
type input "s"
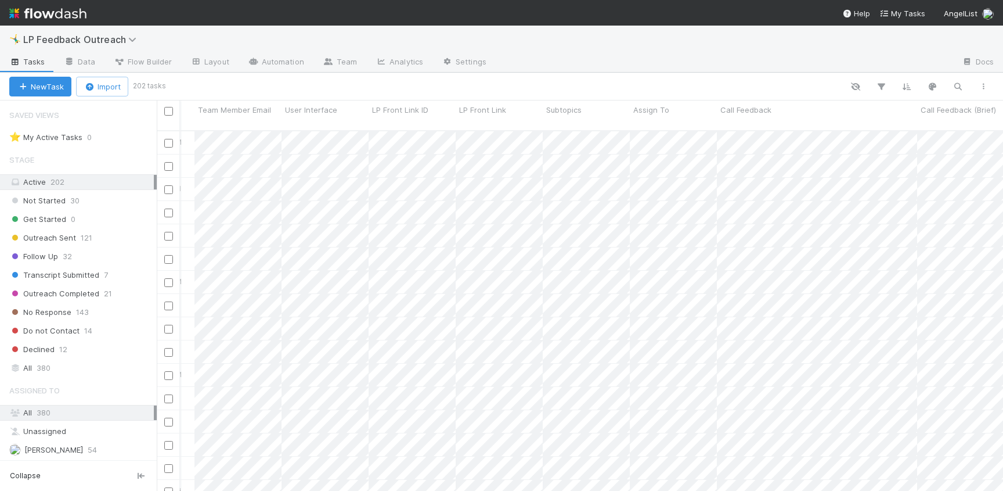
scroll to position [0, 0]
click at [120, 292] on div "Outreach Completed 21" at bounding box center [82, 293] width 147 height 15
click at [530, 203] on div at bounding box center [501, 245] width 1003 height 491
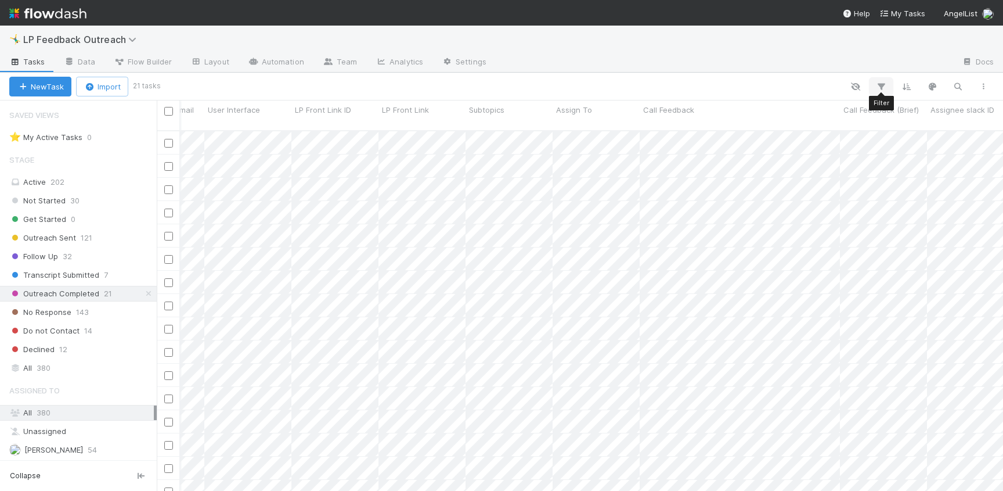
click at [881, 80] on button "button" at bounding box center [881, 86] width 21 height 15
click at [718, 126] on button "Add Filter" at bounding box center [703, 121] width 348 height 17
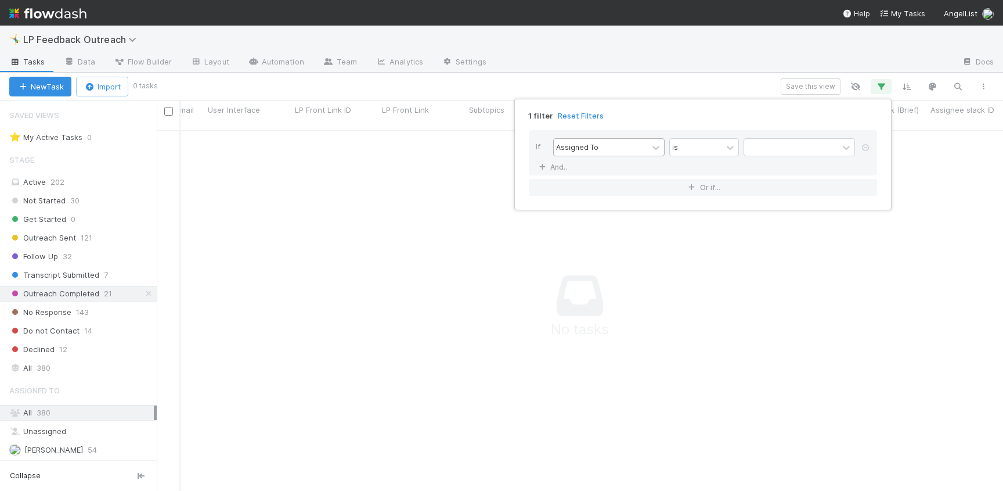
click at [615, 149] on div "Assigned To" at bounding box center [601, 147] width 94 height 17
type input "sub"
click at [681, 84] on div "1 filter Reset Filters If Subtopics contains And.. Or if..." at bounding box center [501, 245] width 1003 height 491
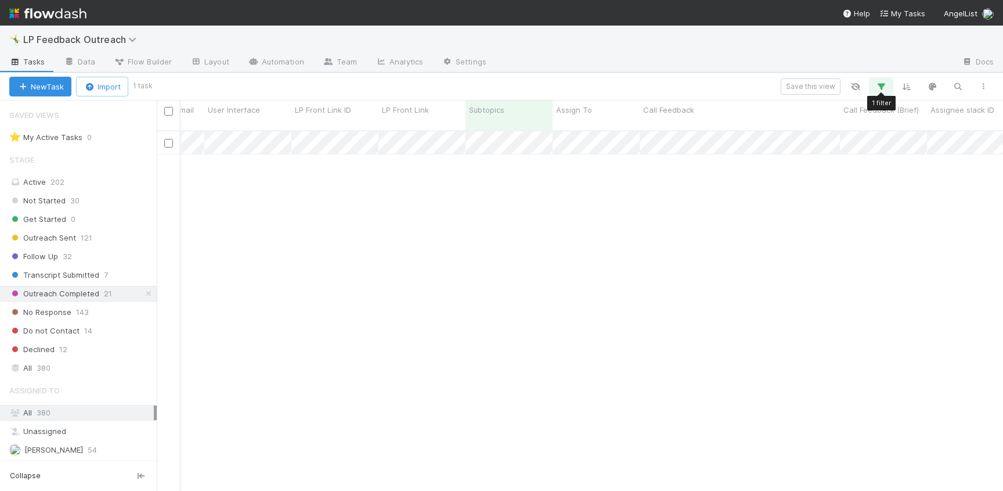
click at [883, 89] on icon "button" at bounding box center [882, 86] width 12 height 10
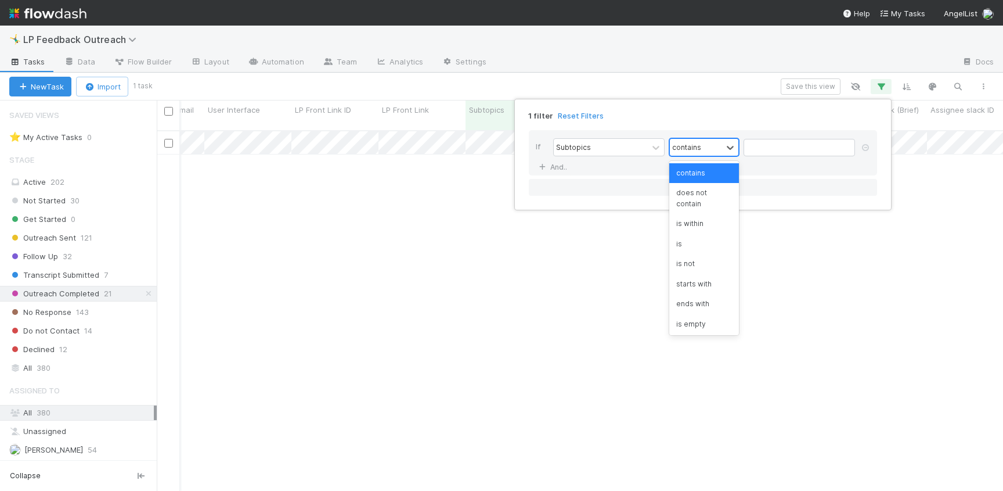
click at [715, 146] on div "contains" at bounding box center [696, 147] width 52 height 17
click at [697, 235] on div "is" at bounding box center [704, 244] width 70 height 20
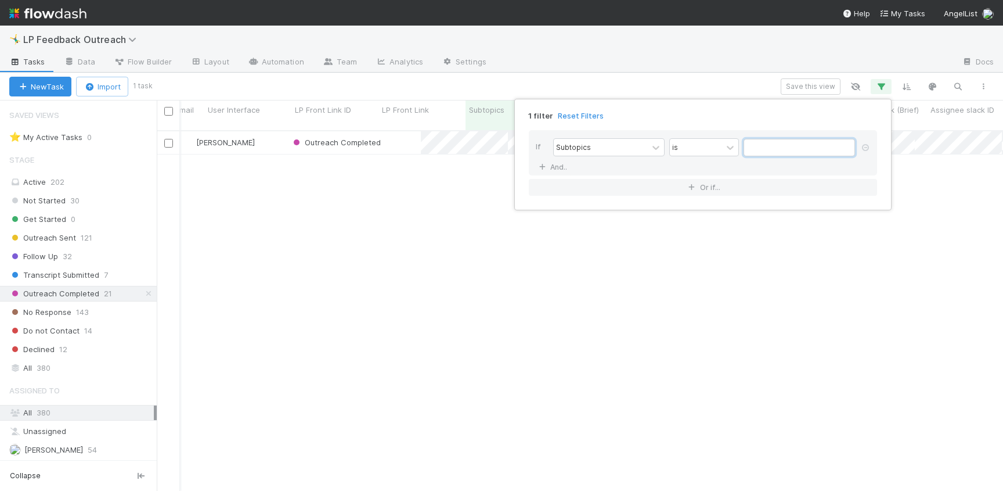
click at [764, 143] on input "text" at bounding box center [799, 147] width 111 height 17
click at [680, 154] on div "is" at bounding box center [696, 147] width 52 height 17
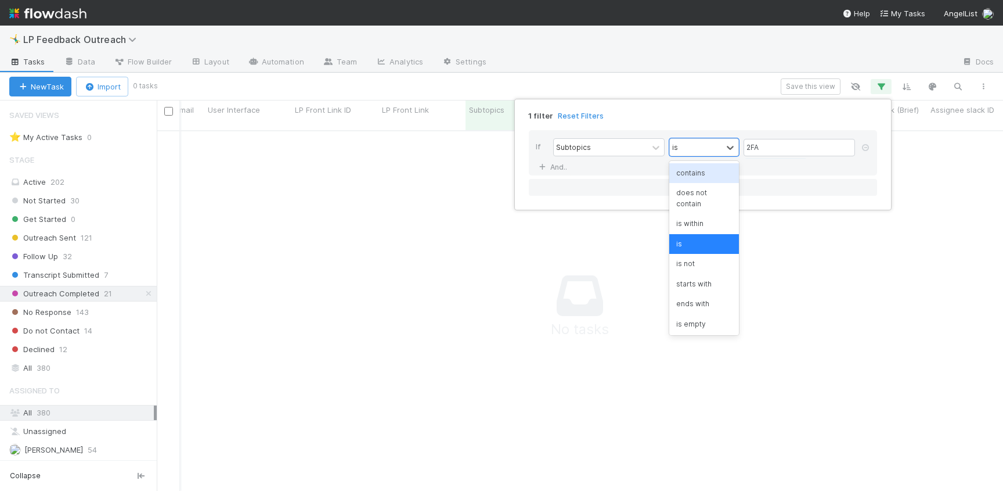
click at [683, 175] on div "contains" at bounding box center [704, 173] width 70 height 20
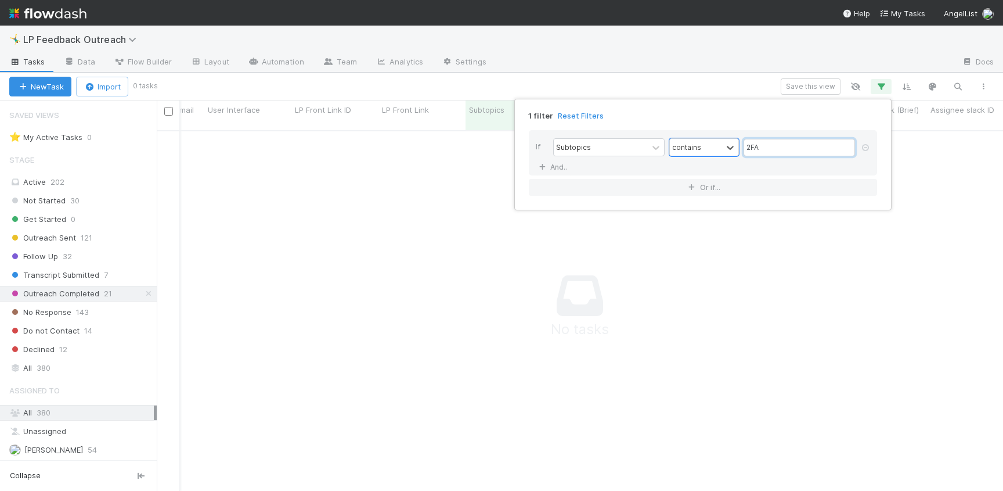
click at [806, 142] on input "2FA" at bounding box center [799, 147] width 111 height 17
click at [806, 142] on input ""2FA" at bounding box center [799, 147] width 111 height 17
type input ""2FA"
click at [80, 186] on div "1 filter Reset Filters If Subtopics contains "2FA And.. Or if..." at bounding box center [501, 245] width 1003 height 491
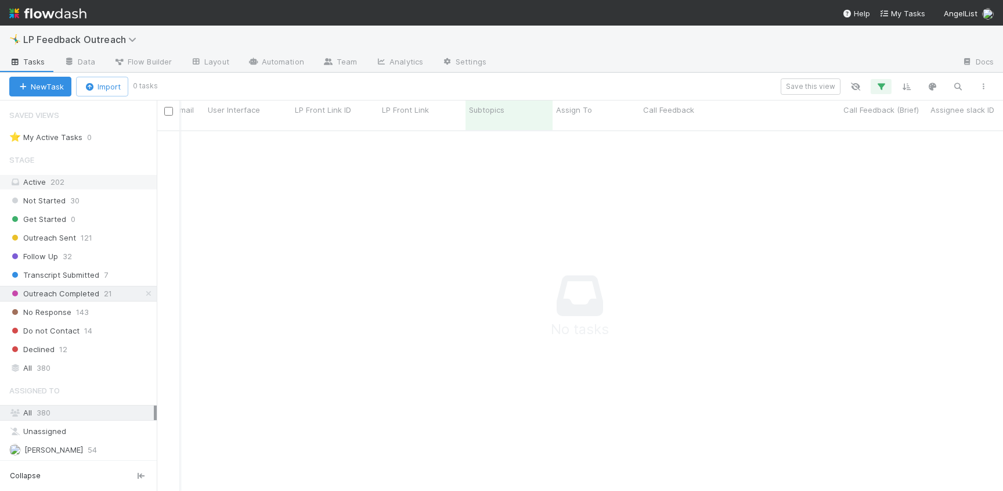
click at [77, 175] on div "Active 202" at bounding box center [81, 182] width 145 height 15
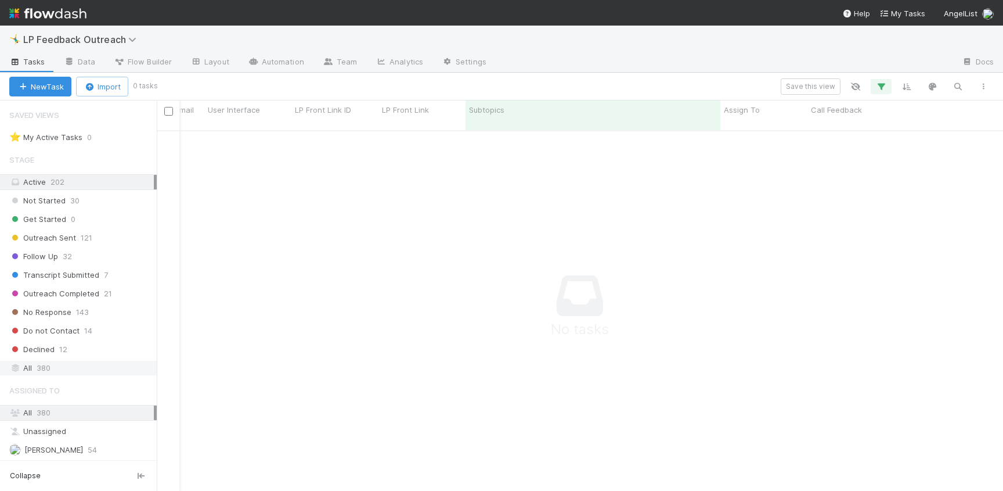
click at [92, 364] on div "All 380" at bounding box center [81, 368] width 145 height 15
click at [885, 84] on icon "button" at bounding box center [882, 86] width 12 height 10
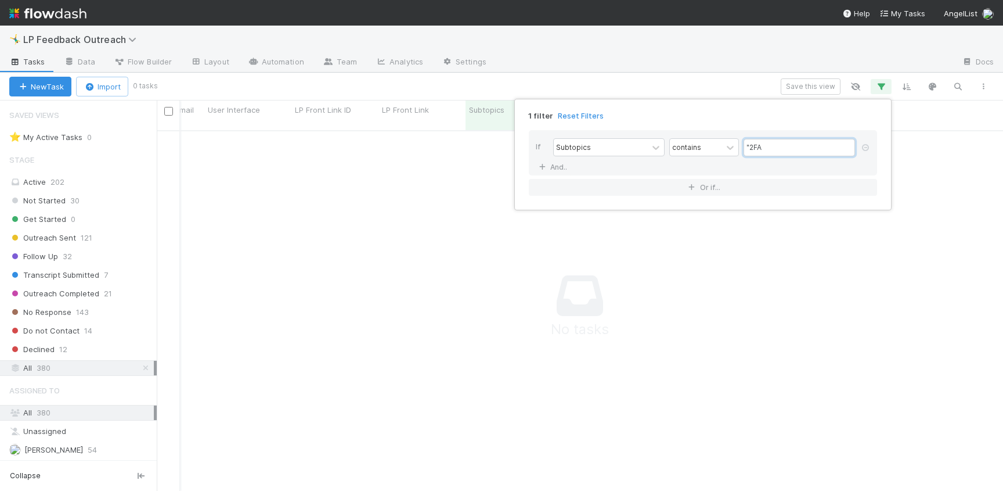
click at [773, 149] on input ""2FA" at bounding box center [799, 147] width 111 height 17
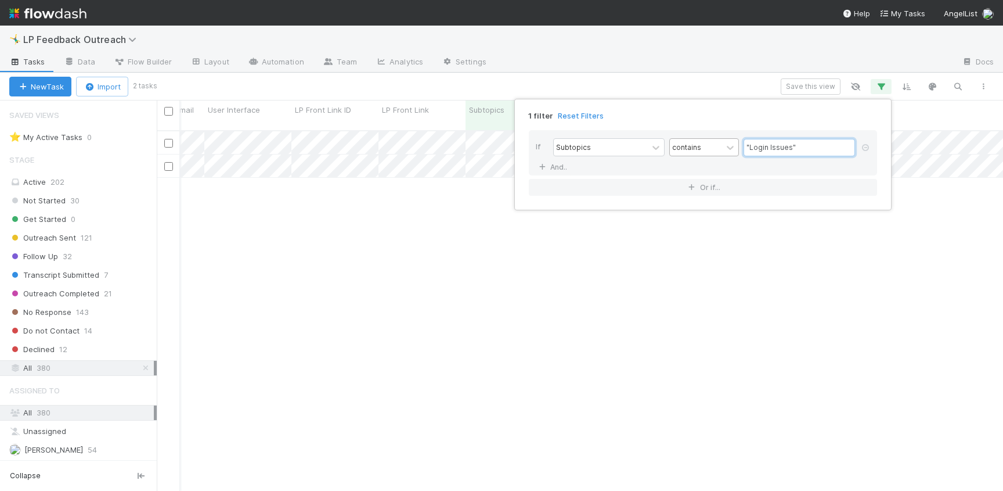
type input ""Login Issues""
click at [690, 153] on div "contains" at bounding box center [696, 147] width 52 height 17
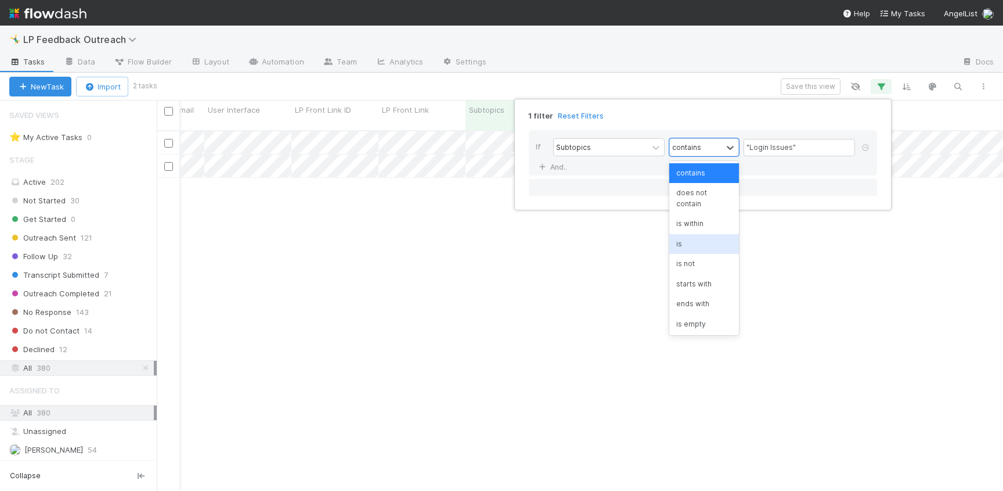
click at [702, 246] on div "is" at bounding box center [704, 244] width 70 height 20
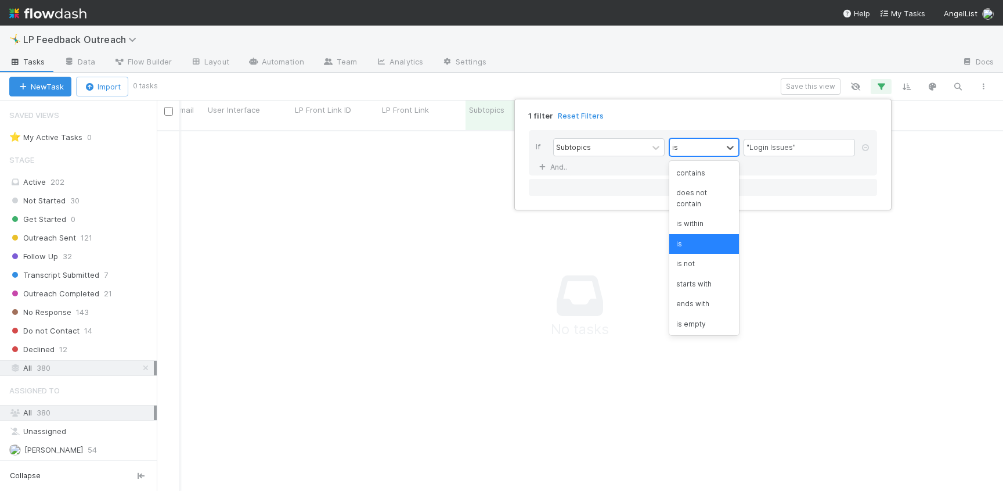
click at [699, 149] on div "is" at bounding box center [696, 147] width 52 height 17
click at [700, 173] on div "contains" at bounding box center [704, 173] width 70 height 20
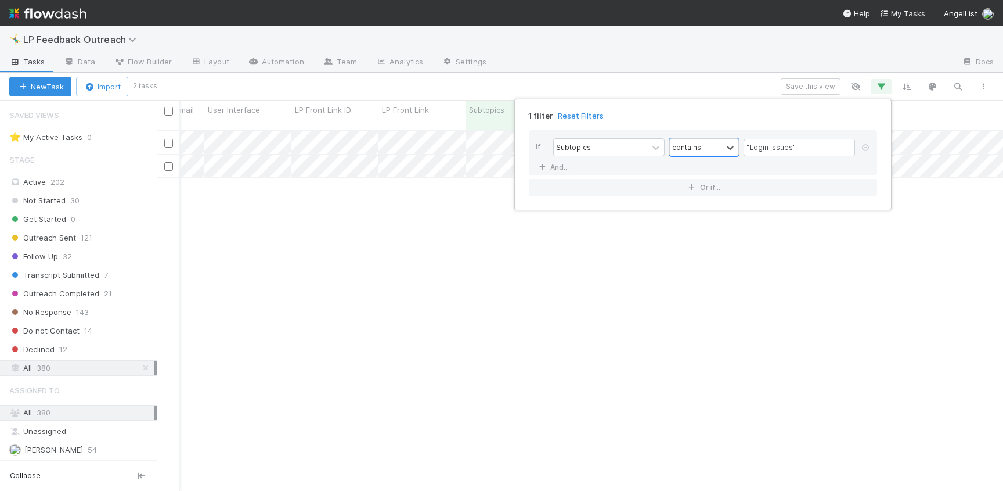
click at [714, 44] on div "1 filter Reset Filters If Subtopics option contains, selected. 0 results availa…" at bounding box center [501, 245] width 1003 height 491
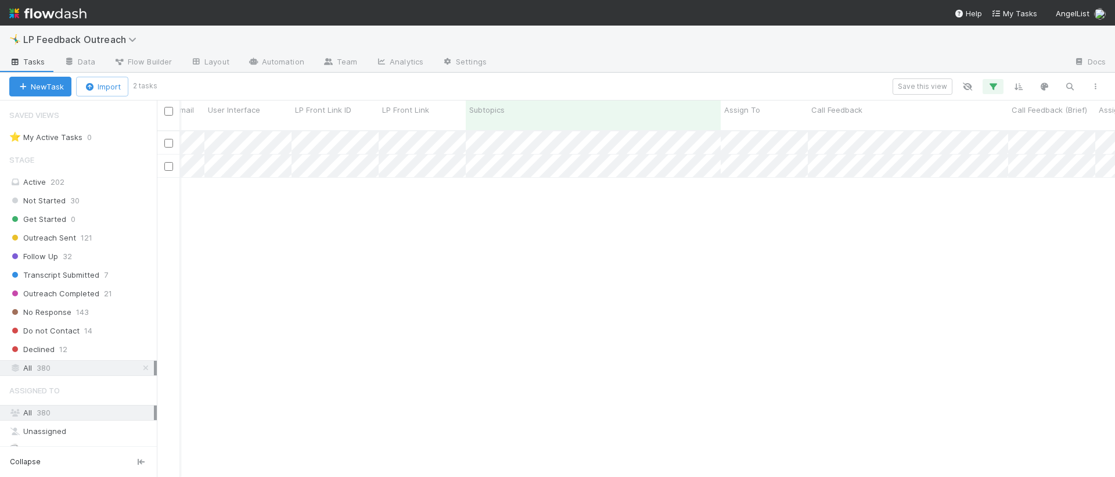
scroll to position [347, 949]
click at [88, 61] on link "Data" at bounding box center [80, 62] width 50 height 19
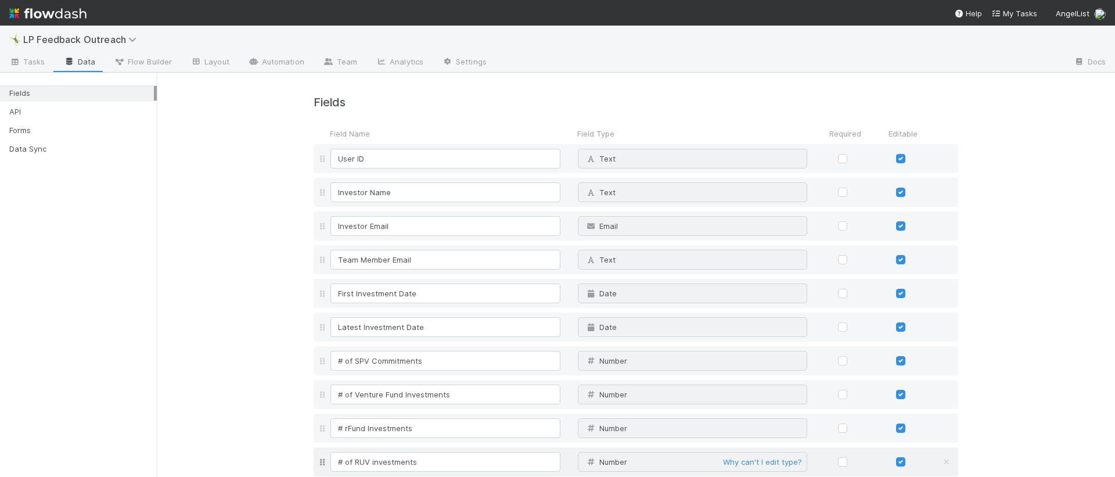
scroll to position [547, 0]
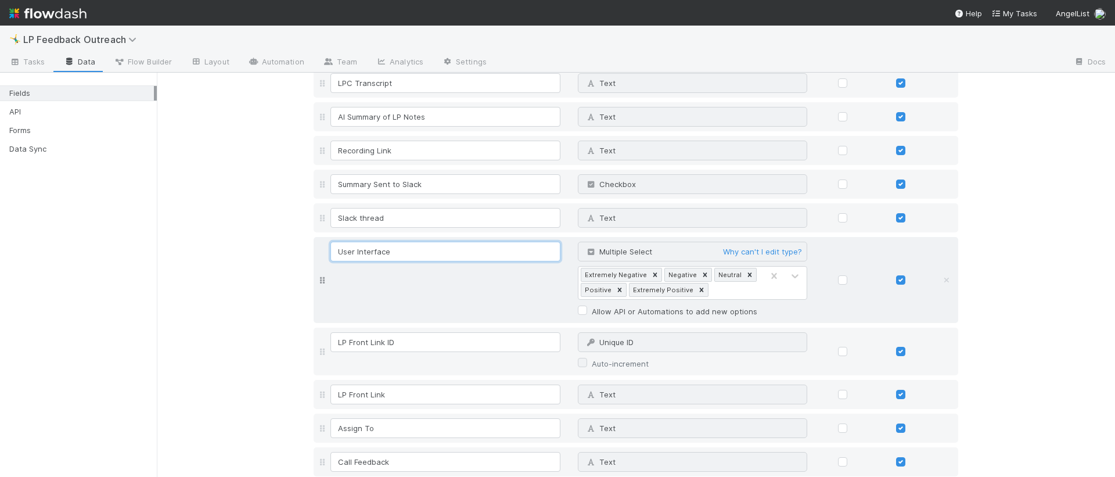
click at [355, 255] on input "User Interface" at bounding box center [445, 252] width 230 height 20
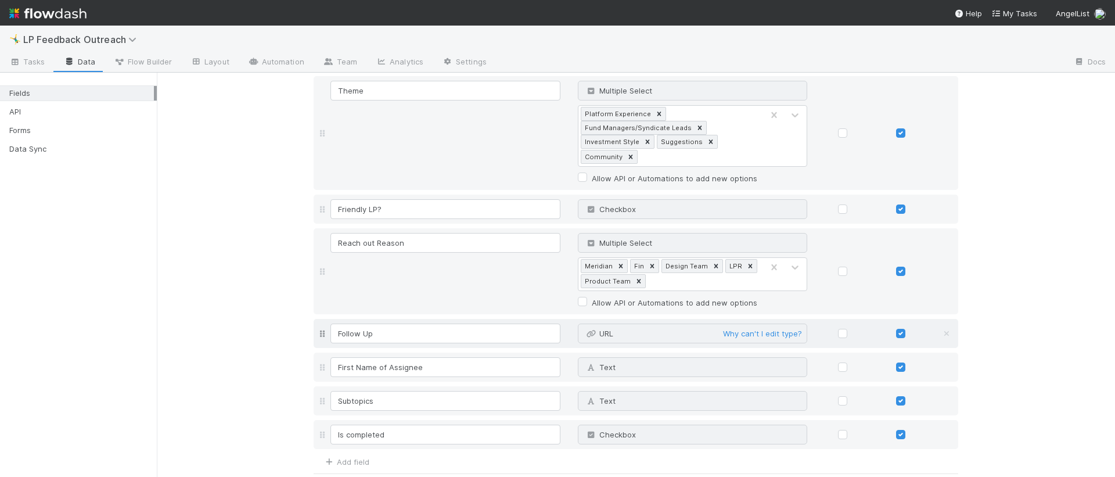
scroll to position [1152, 0]
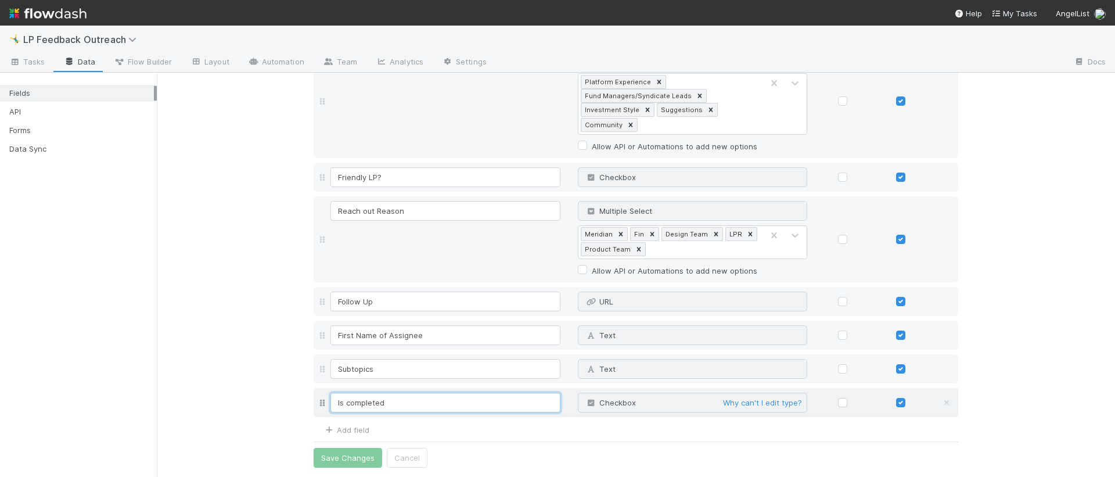
click at [446, 405] on input "Is completed" at bounding box center [445, 403] width 230 height 20
click at [343, 401] on input "Is completed" at bounding box center [445, 403] width 230 height 20
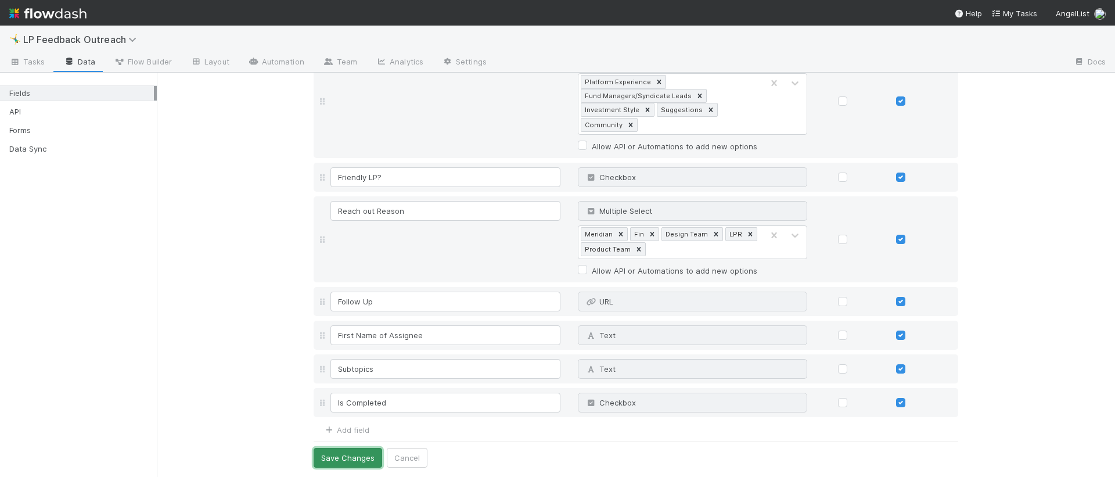
click at [343, 452] on button "Save Changes" at bounding box center [348, 458] width 69 height 20
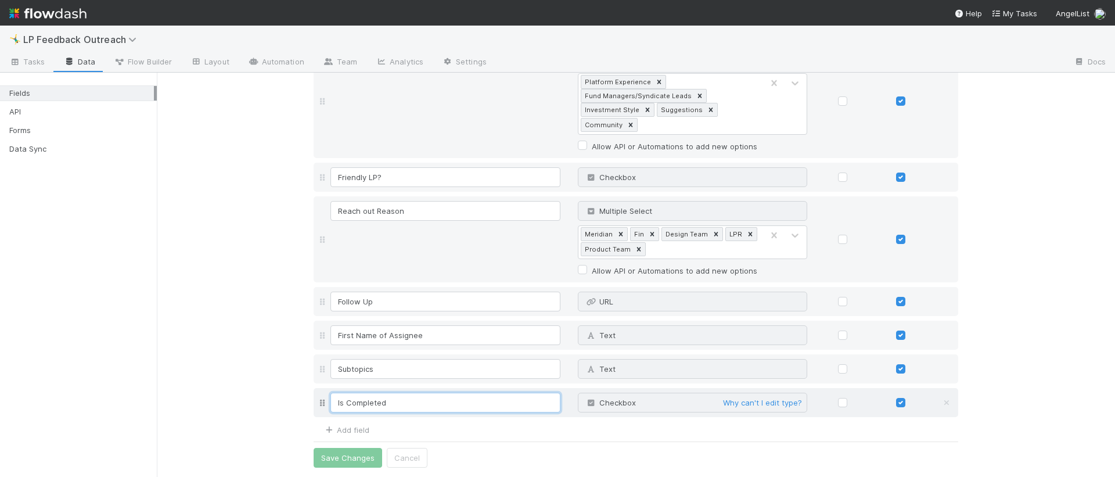
click at [399, 408] on input "Is Completed" at bounding box center [445, 403] width 230 height 20
click at [412, 404] on input "Is Completed" at bounding box center [445, 403] width 230 height 20
type input "Is Completed?"
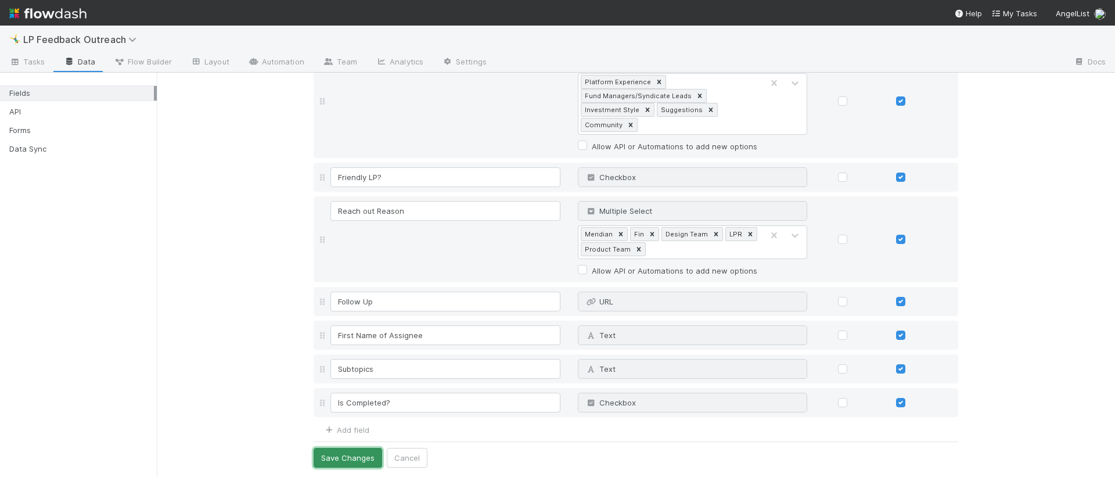
click at [315, 455] on button "Save Changes" at bounding box center [348, 458] width 69 height 20
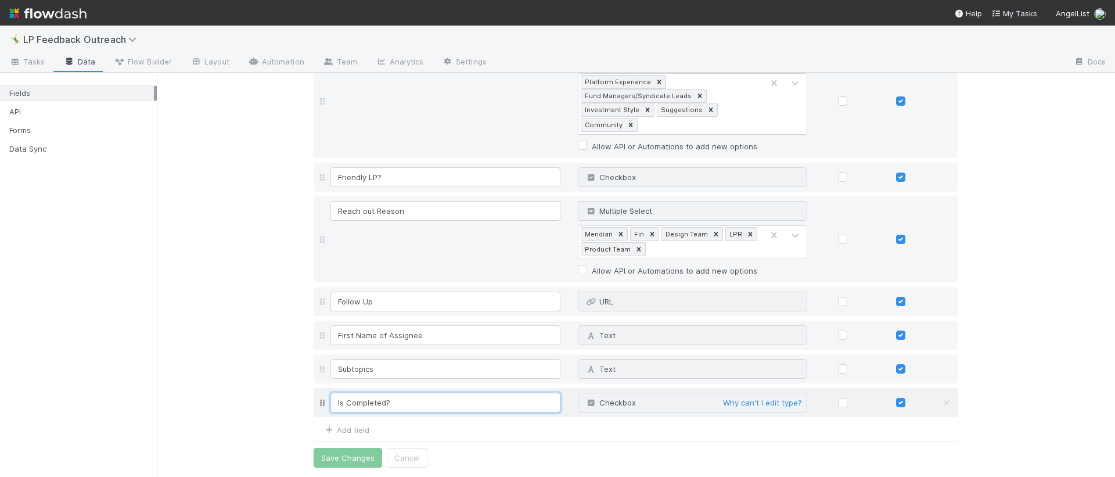
click at [377, 404] on input "Is Completed?" at bounding box center [445, 403] width 230 height 20
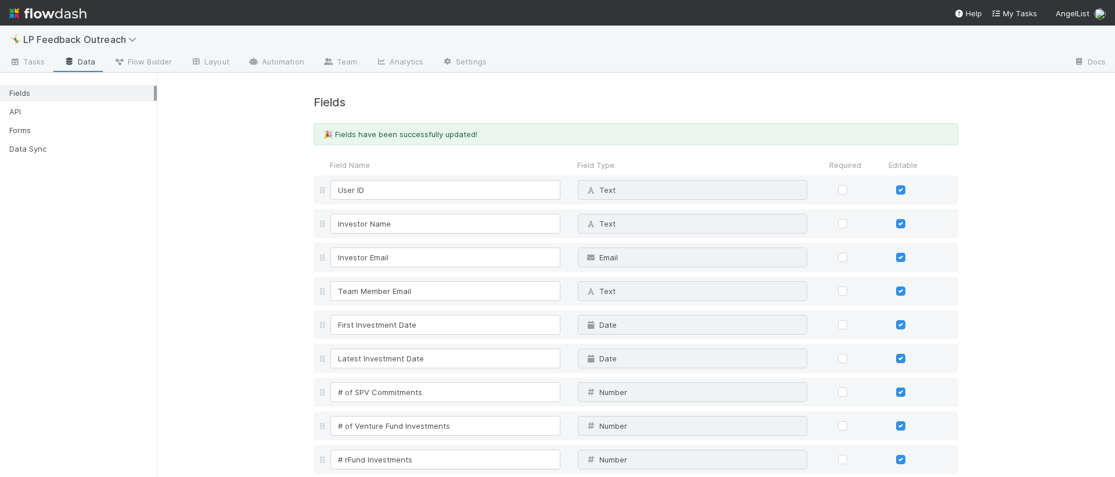
scroll to position [555, 0]
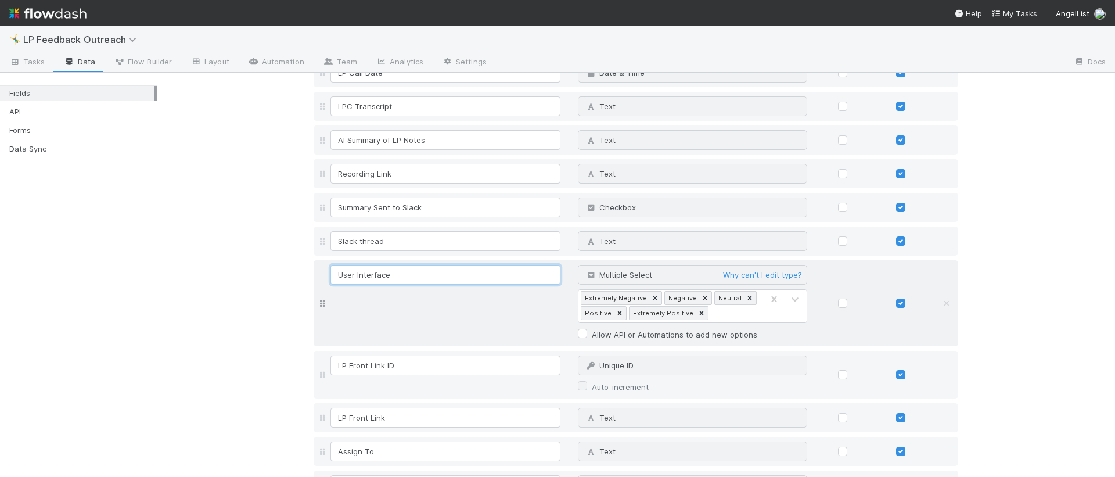
click at [497, 279] on input "User Interface" at bounding box center [445, 275] width 230 height 20
click at [208, 296] on div "Fields 🎉 Fields have been successfully updated! Field Name Field Type Required …" at bounding box center [636, 310] width 958 height 1587
click at [140, 294] on div "Fields API Forms Data Sync" at bounding box center [78, 275] width 157 height 404
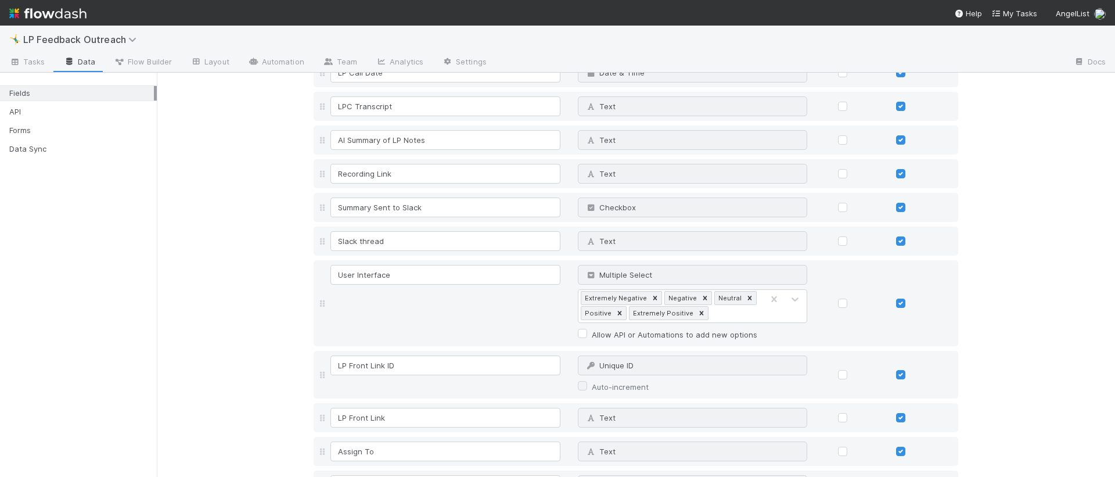
scroll to position [319, 0]
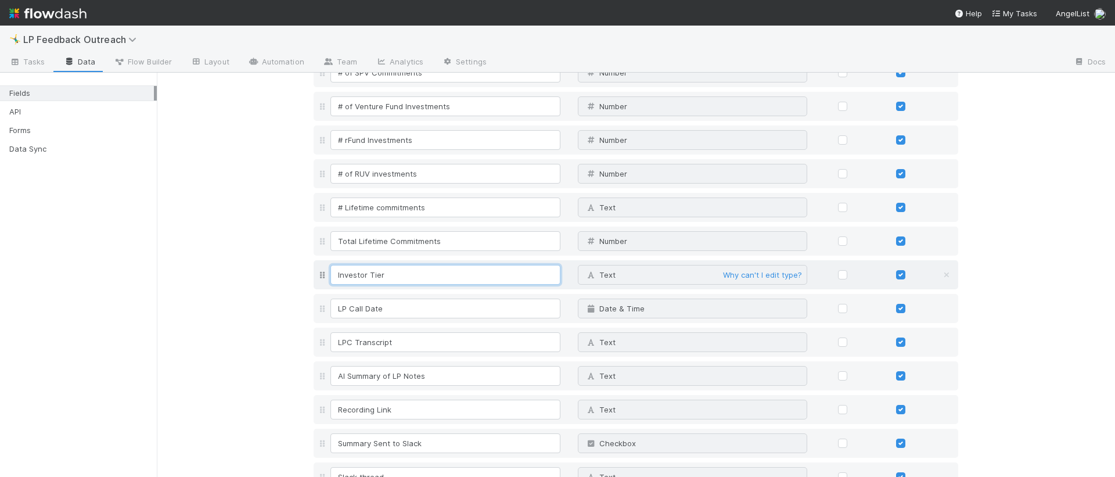
click at [376, 278] on input "Investor Tier" at bounding box center [445, 275] width 230 height 20
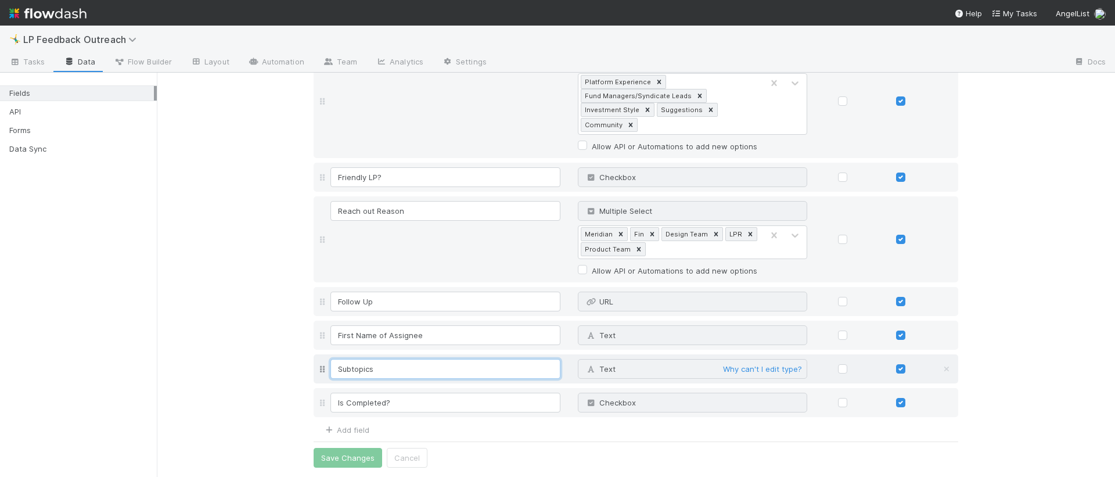
click at [358, 365] on input "Subtopics" at bounding box center [445, 369] width 230 height 20
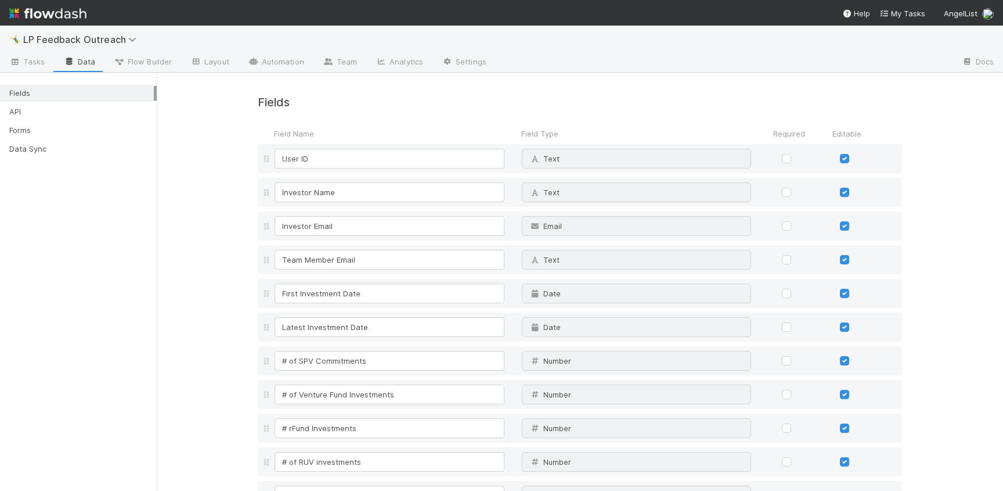
click at [62, 120] on div "Fields API Forms Data Sync" at bounding box center [78, 117] width 157 height 84
click at [62, 113] on div "API" at bounding box center [81, 112] width 145 height 15
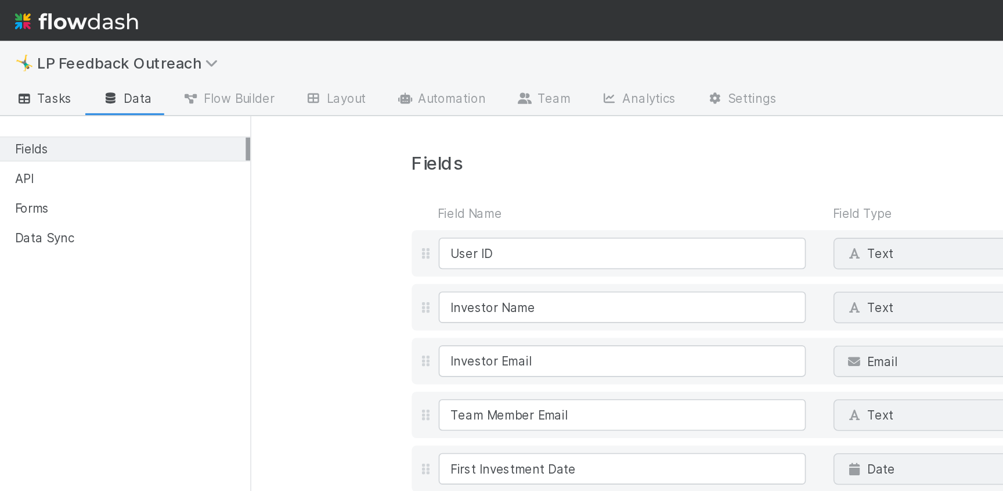
click at [41, 60] on span "Tasks" at bounding box center [27, 62] width 36 height 12
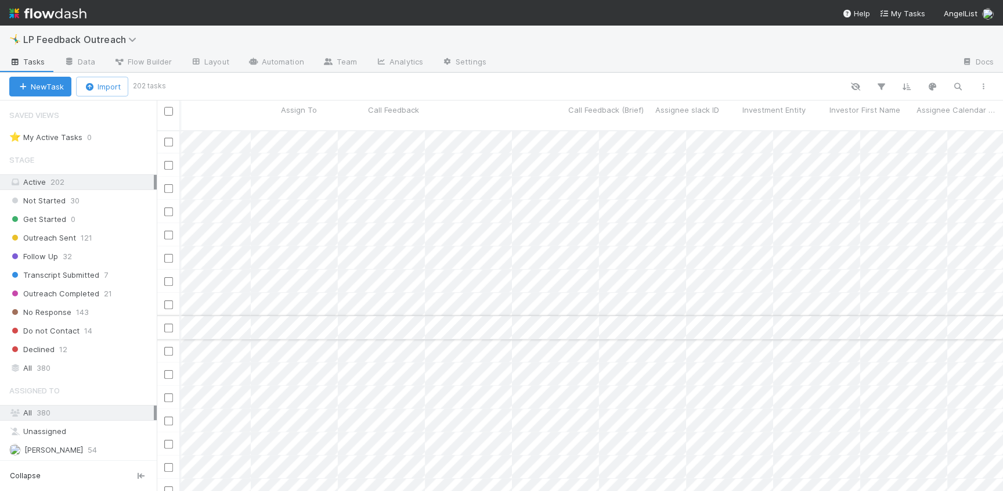
scroll to position [0, 3386]
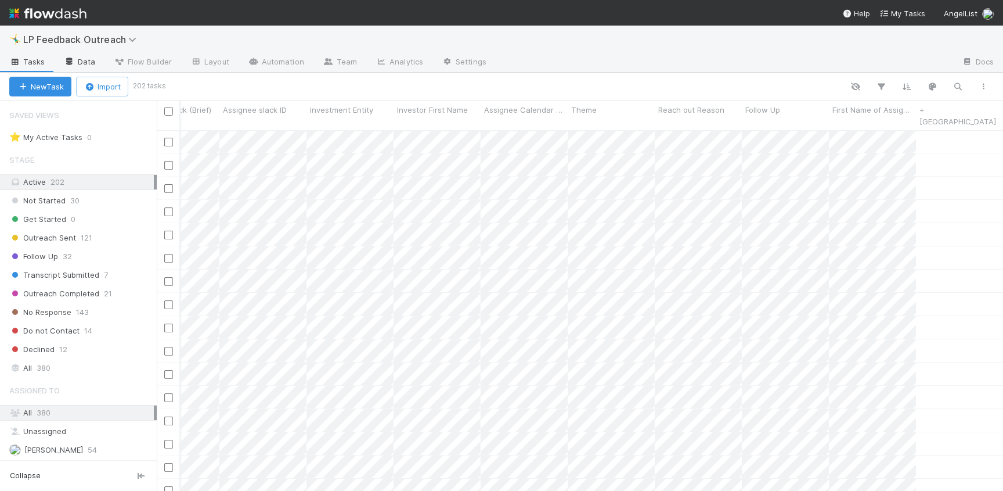
click at [91, 59] on link "Data" at bounding box center [80, 62] width 50 height 19
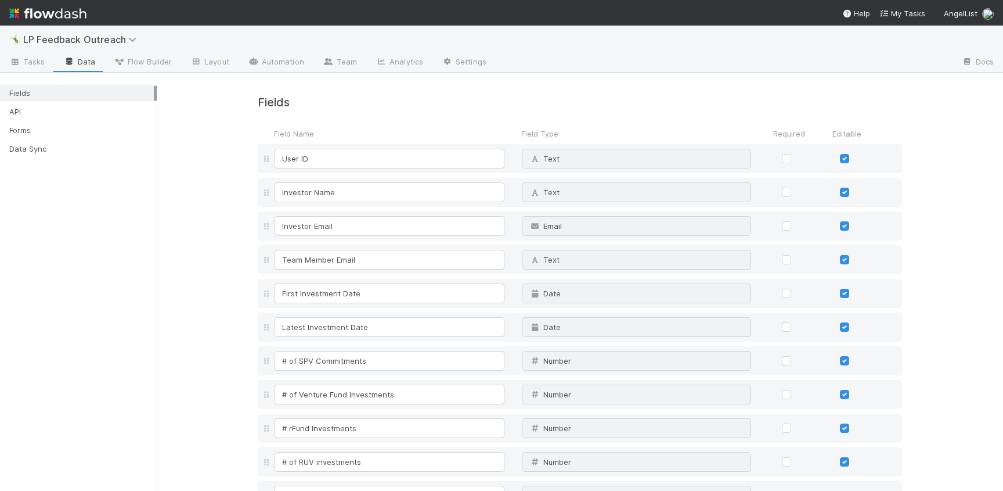
click at [73, 120] on div "Fields API Forms Data Sync" at bounding box center [78, 117] width 157 height 84
click at [73, 103] on div "Fields API Forms Data Sync" at bounding box center [78, 117] width 157 height 84
click at [73, 110] on div "API" at bounding box center [81, 112] width 145 height 15
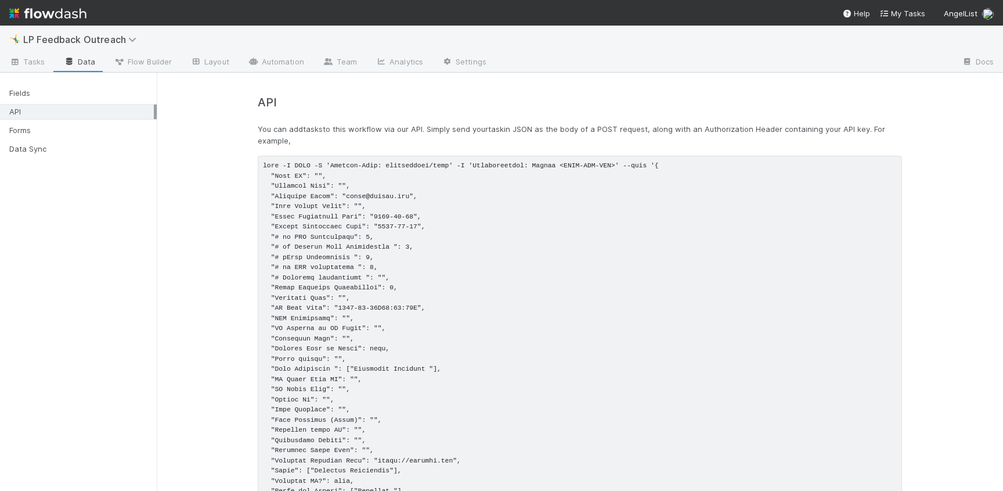
click at [351, 200] on pre at bounding box center [580, 349] width 645 height 387
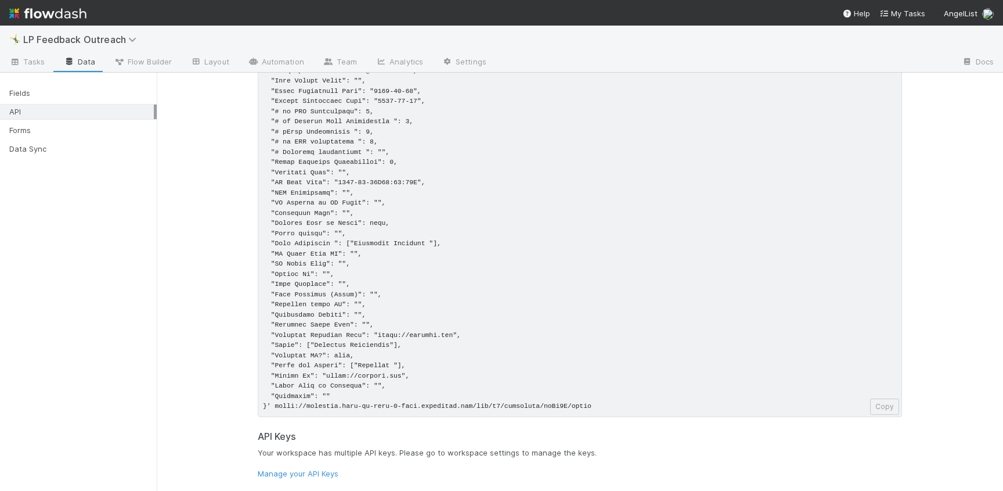
scroll to position [131, 0]
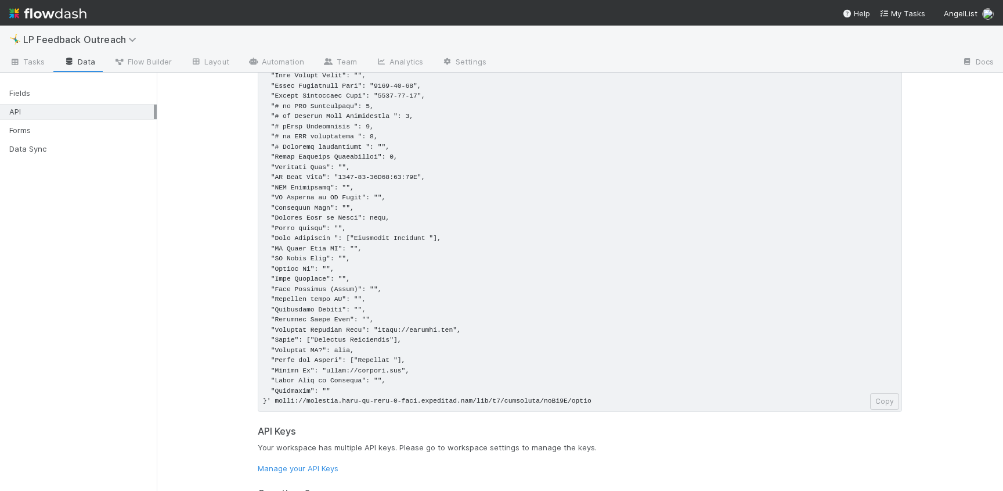
click at [365, 337] on pre at bounding box center [580, 218] width 645 height 387
click at [85, 60] on link "Data" at bounding box center [80, 62] width 50 height 19
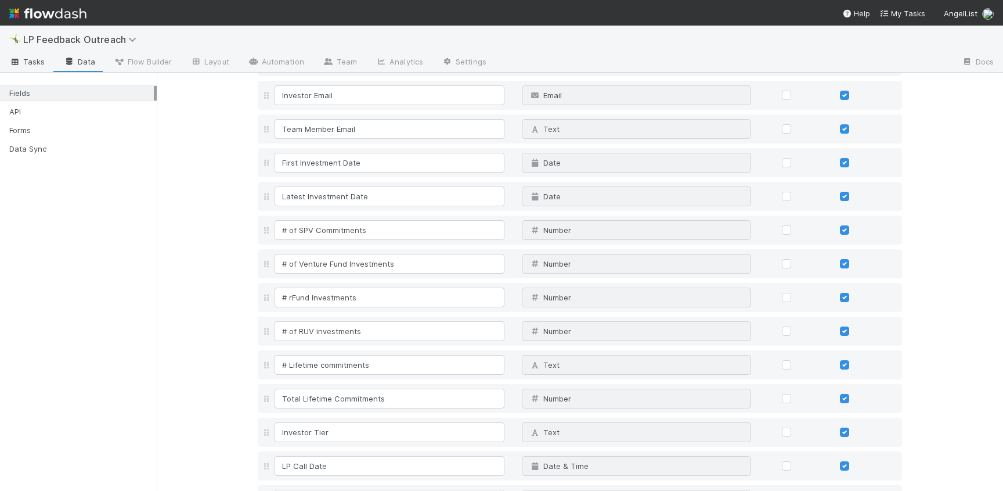
click at [33, 69] on link "Tasks" at bounding box center [27, 62] width 55 height 19
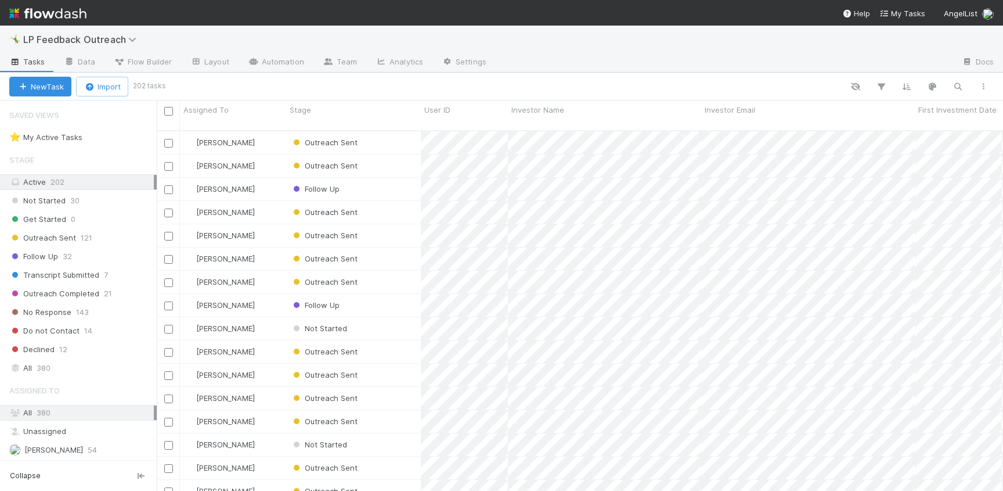
scroll to position [361, 838]
click at [92, 61] on link "Data" at bounding box center [80, 62] width 50 height 19
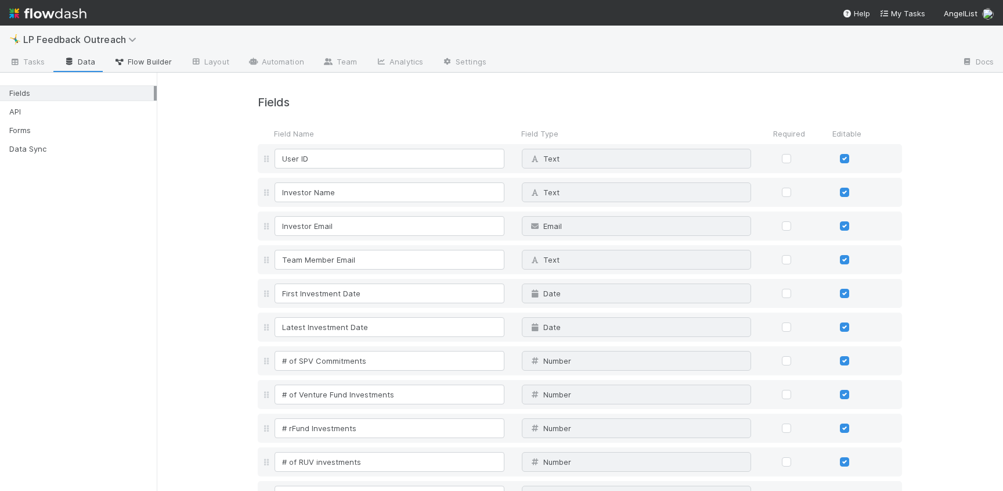
click at [143, 60] on span "Flow Builder" at bounding box center [143, 62] width 58 height 12
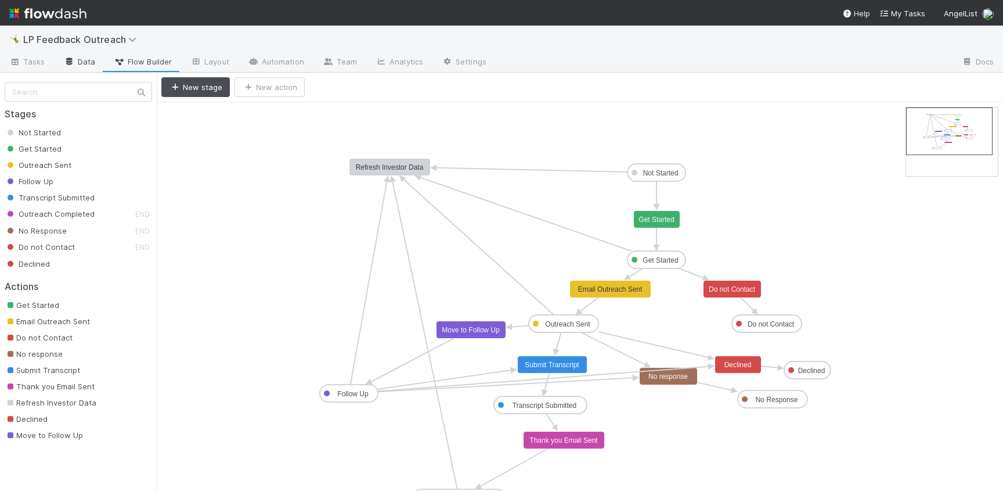
click at [95, 64] on link "Data" at bounding box center [80, 62] width 50 height 19
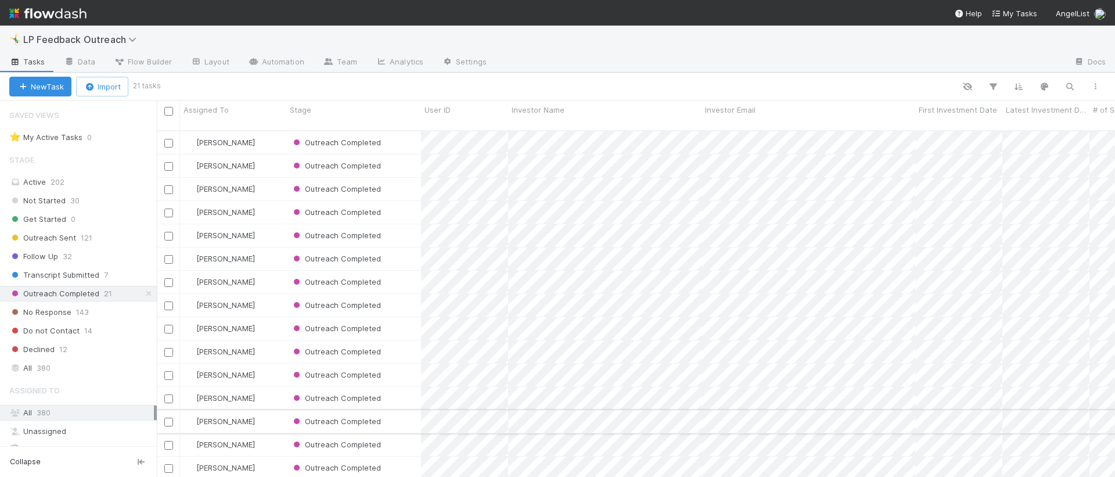
scroll to position [9, 9]
